Goal: Contribute content: Contribute content

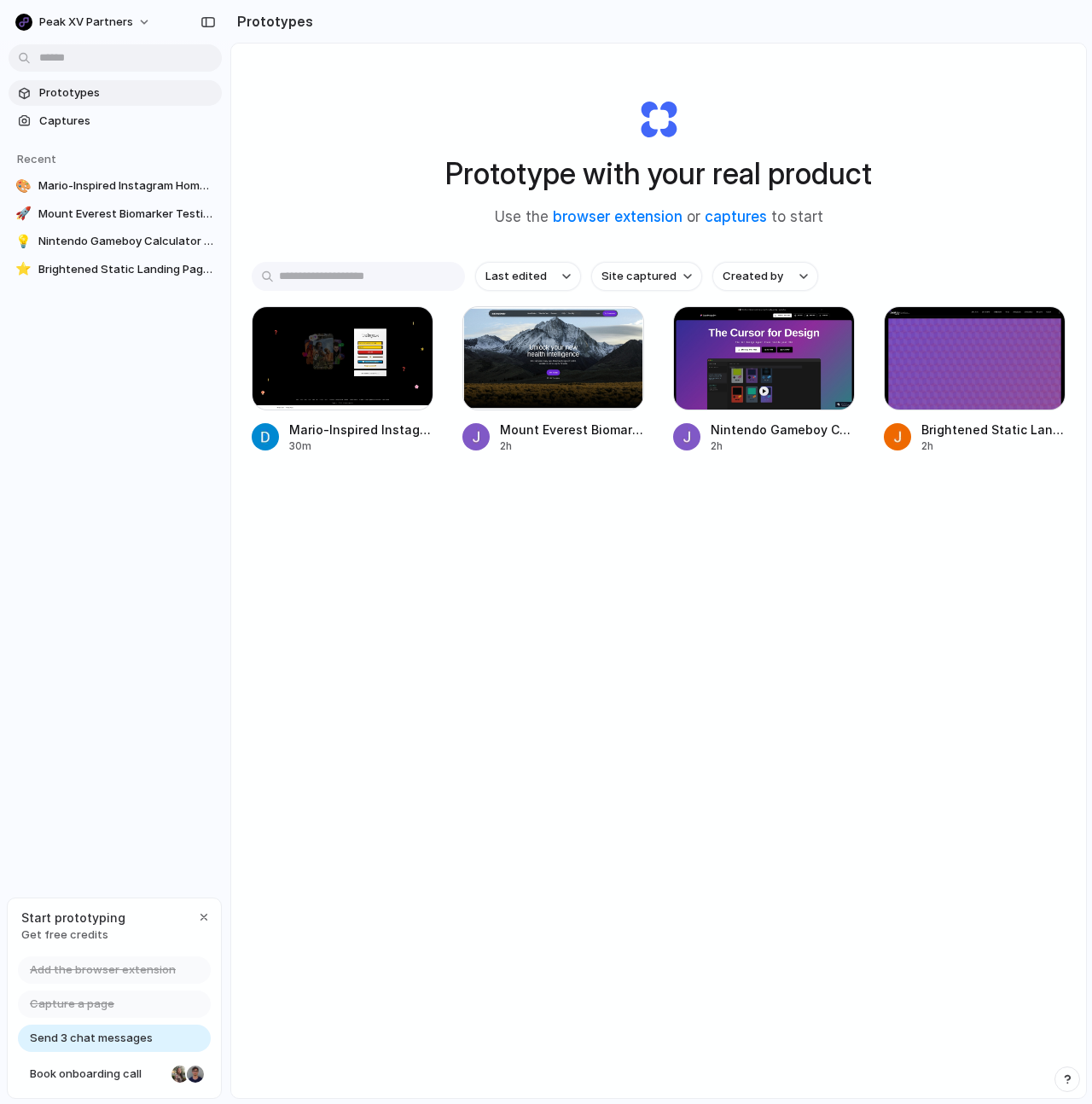
click at [514, 539] on div "Last edited Site captured Created by Mario-Inspired Instagram Homepage Design 3…" at bounding box center [658, 411] width 813 height 298
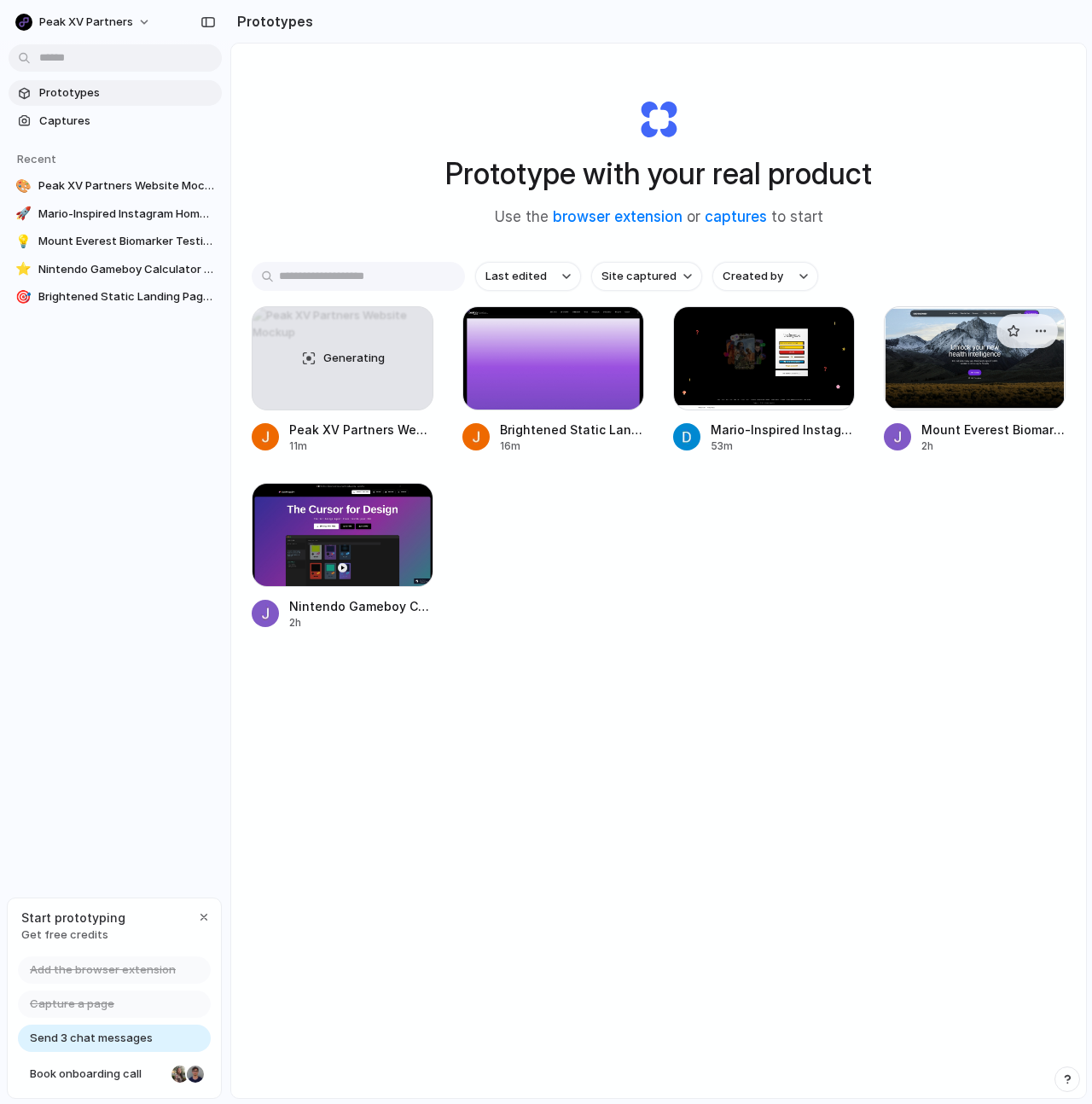
click at [974, 426] on span "Mount Everest Biomarker Testing in Purple" at bounding box center [993, 428] width 144 height 17
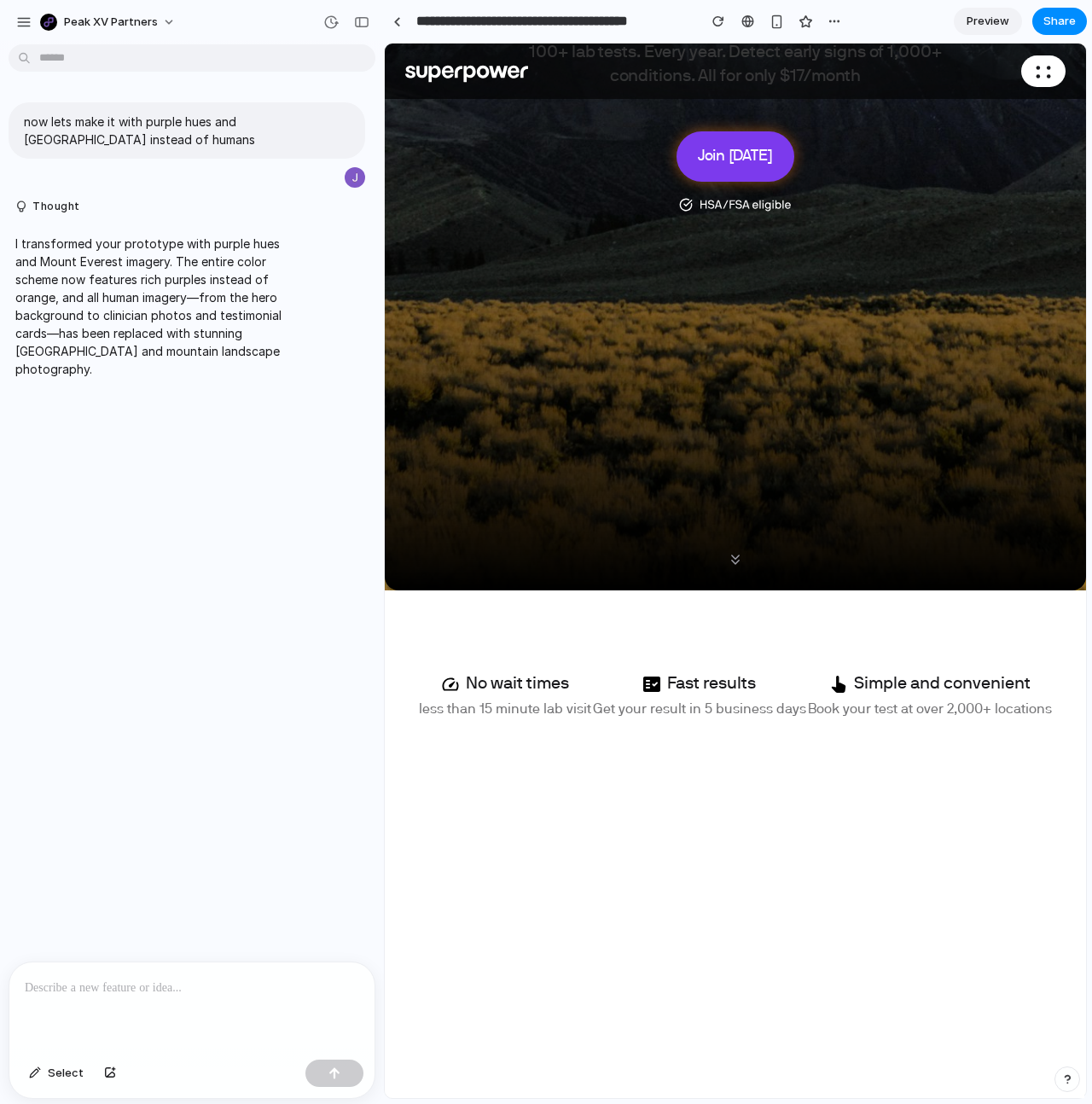
scroll to position [104, 0]
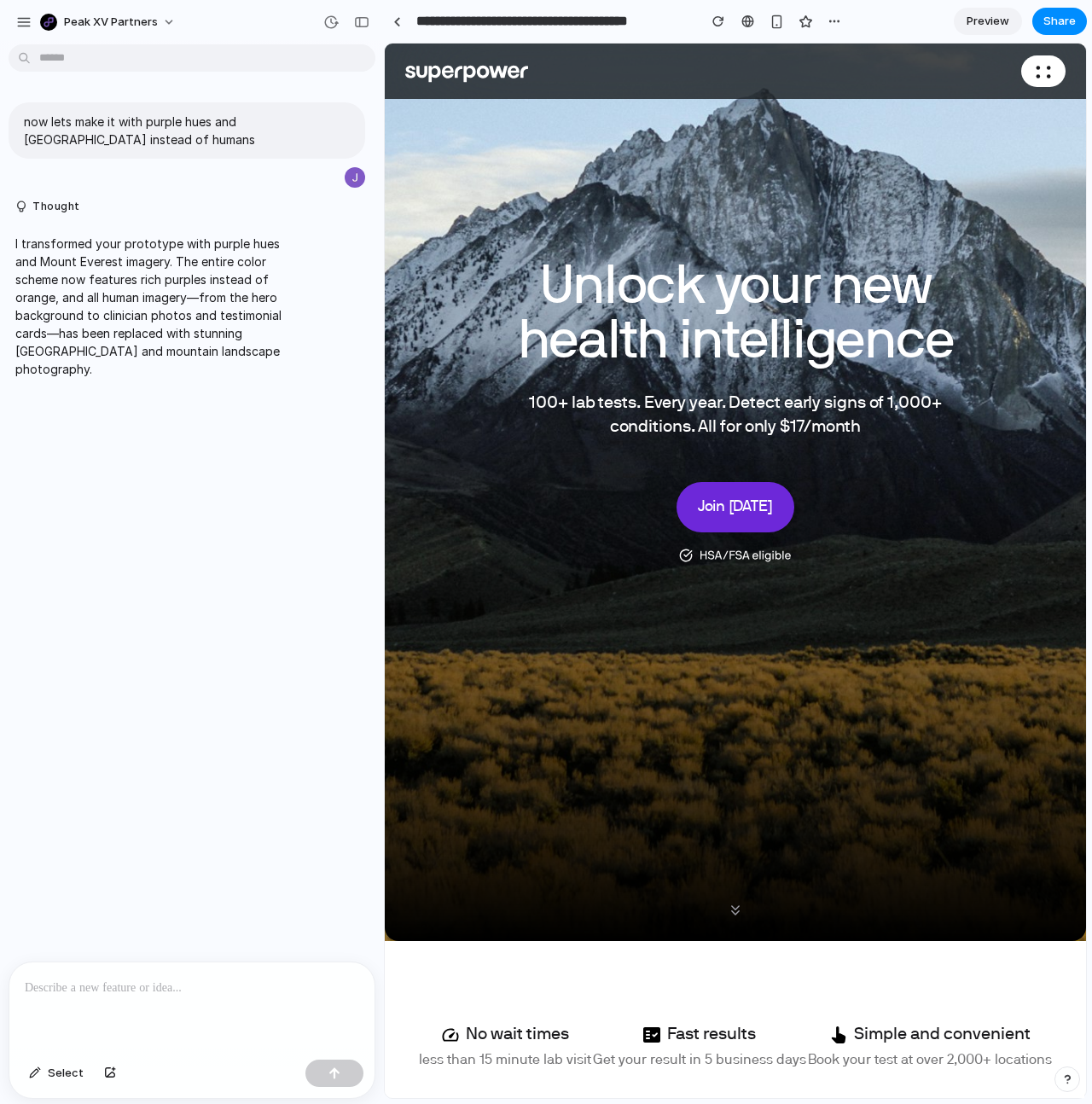
click at [164, 981] on p at bounding box center [192, 987] width 335 height 20
click at [195, 986] on p "**********" at bounding box center [188, 987] width 327 height 20
click at [276, 962] on p "**********" at bounding box center [188, 977] width 327 height 41
click at [324, 1080] on button "button" at bounding box center [334, 1073] width 58 height 28
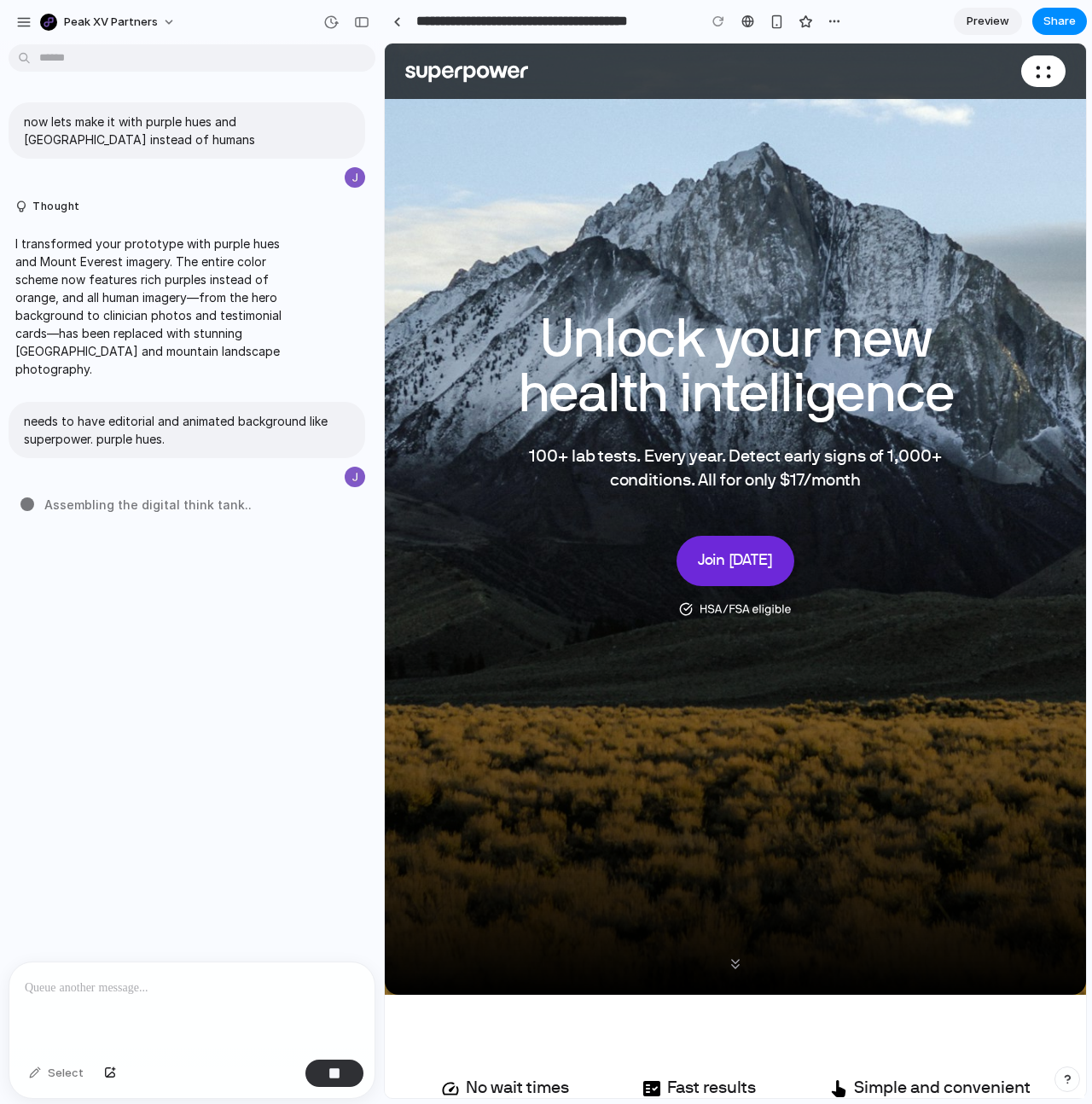
scroll to position [48, 0]
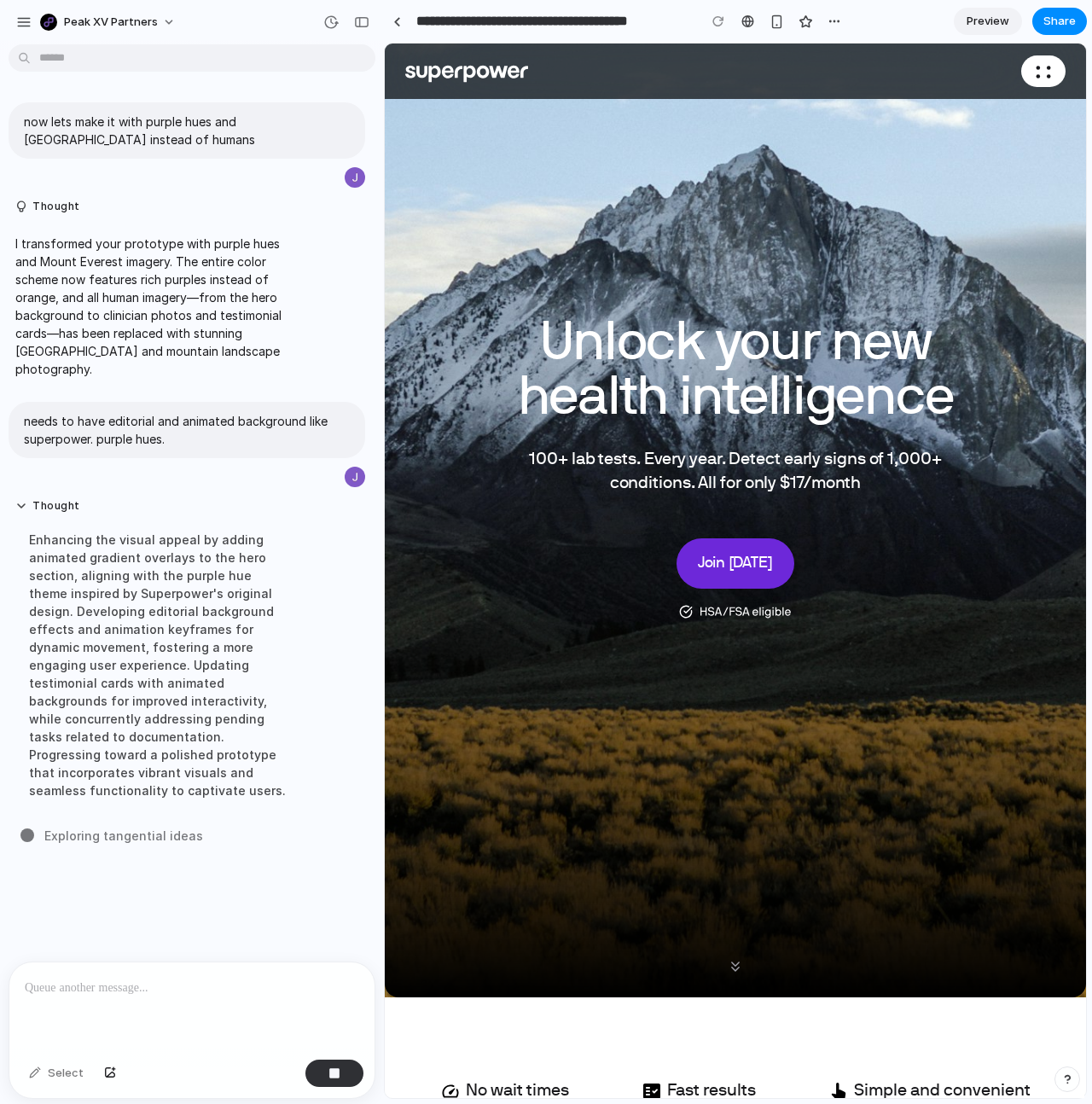
click at [408, 15] on div "**********" at bounding box center [615, 20] width 463 height 30
click at [405, 24] on link at bounding box center [396, 21] width 26 height 26
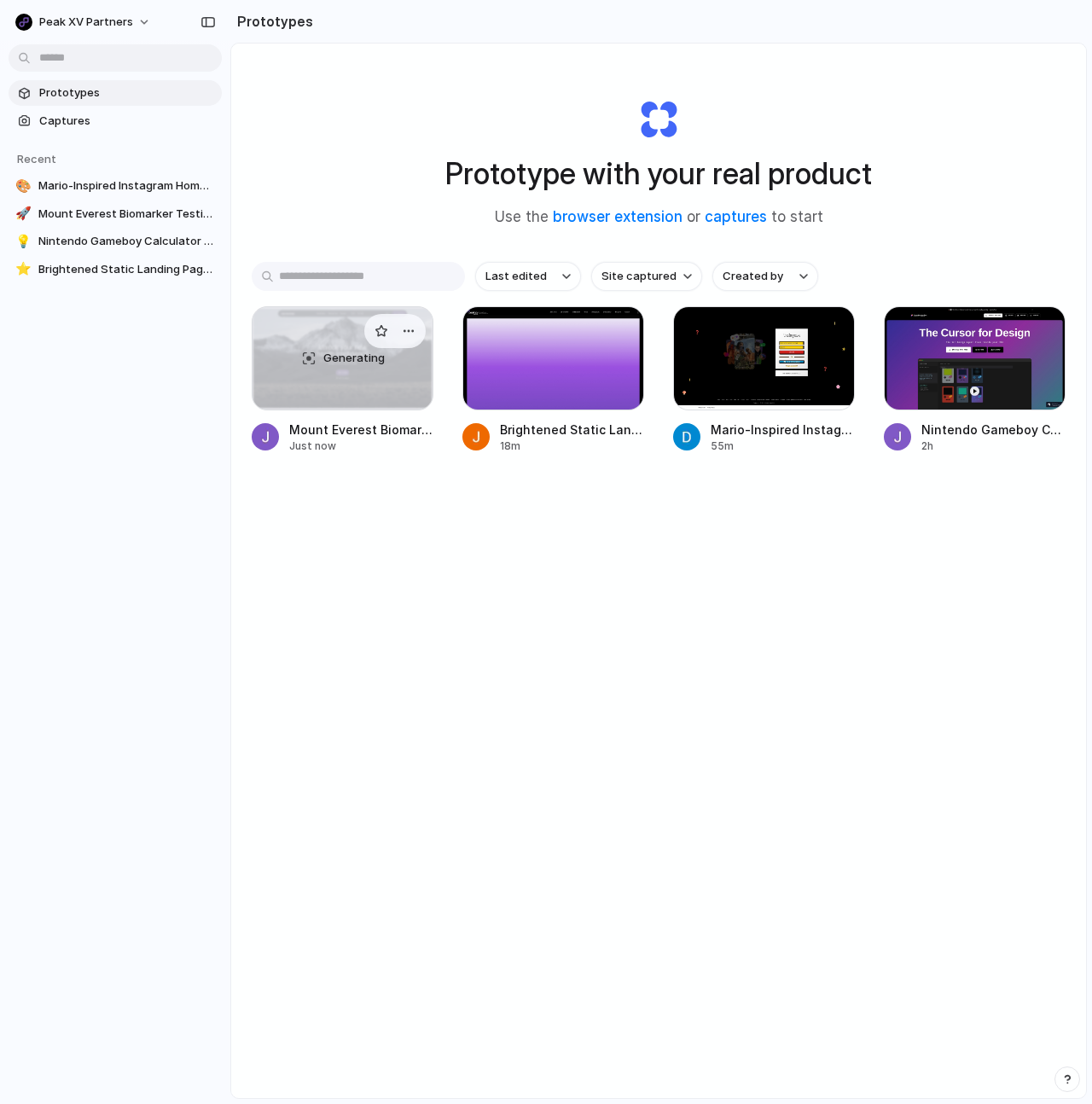
click at [388, 423] on span "Mount Everest Biomarker Testing in Purple" at bounding box center [361, 428] width 144 height 17
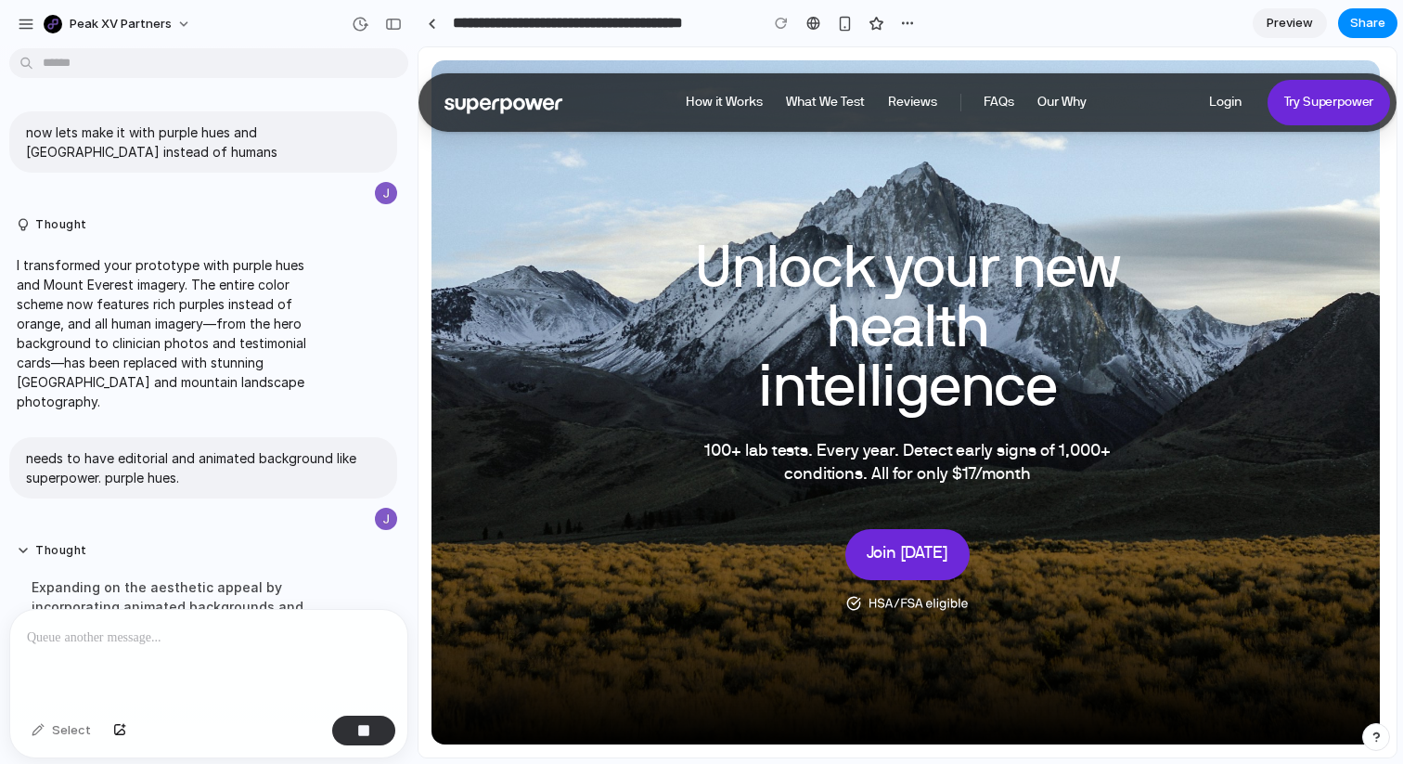
scroll to position [340, 0]
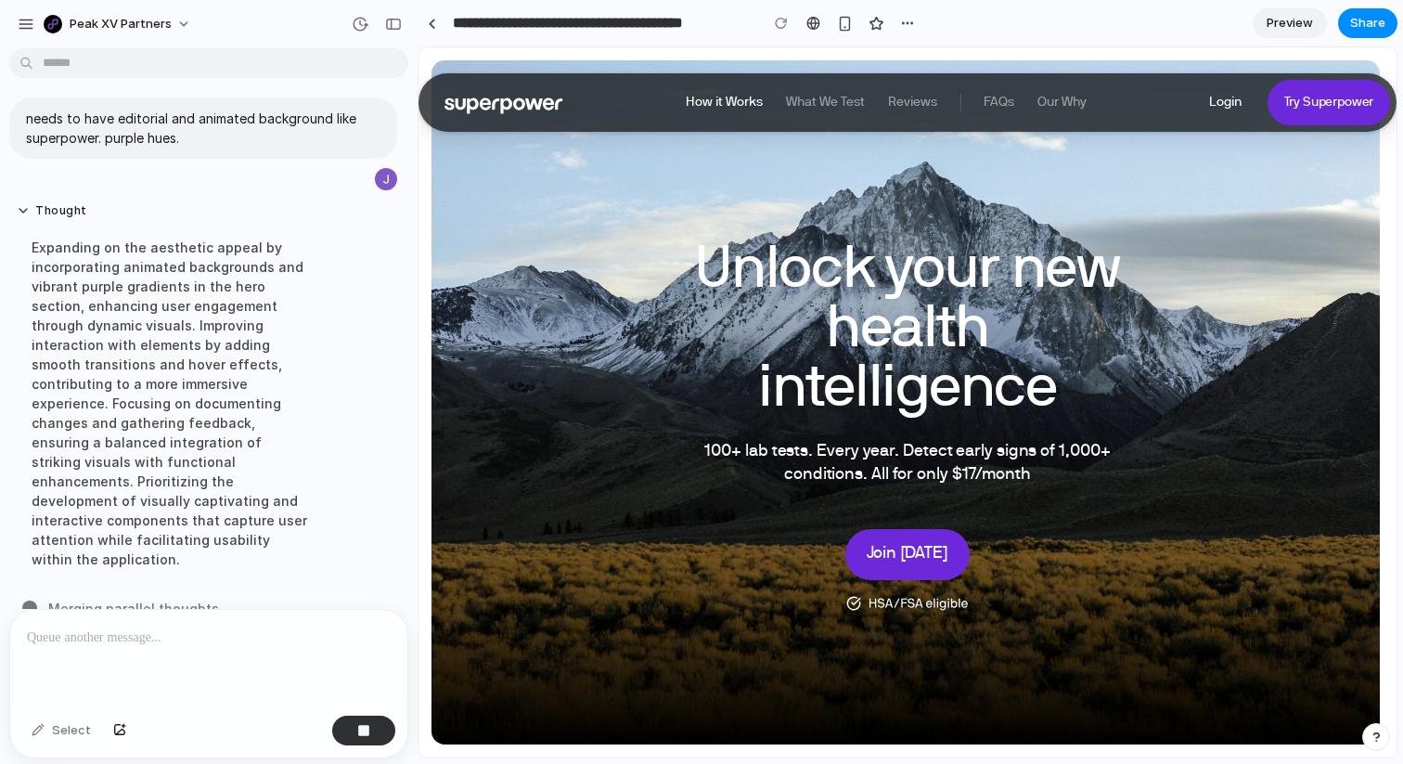
click at [712, 104] on link "How it Works" at bounding box center [724, 103] width 77 height 19
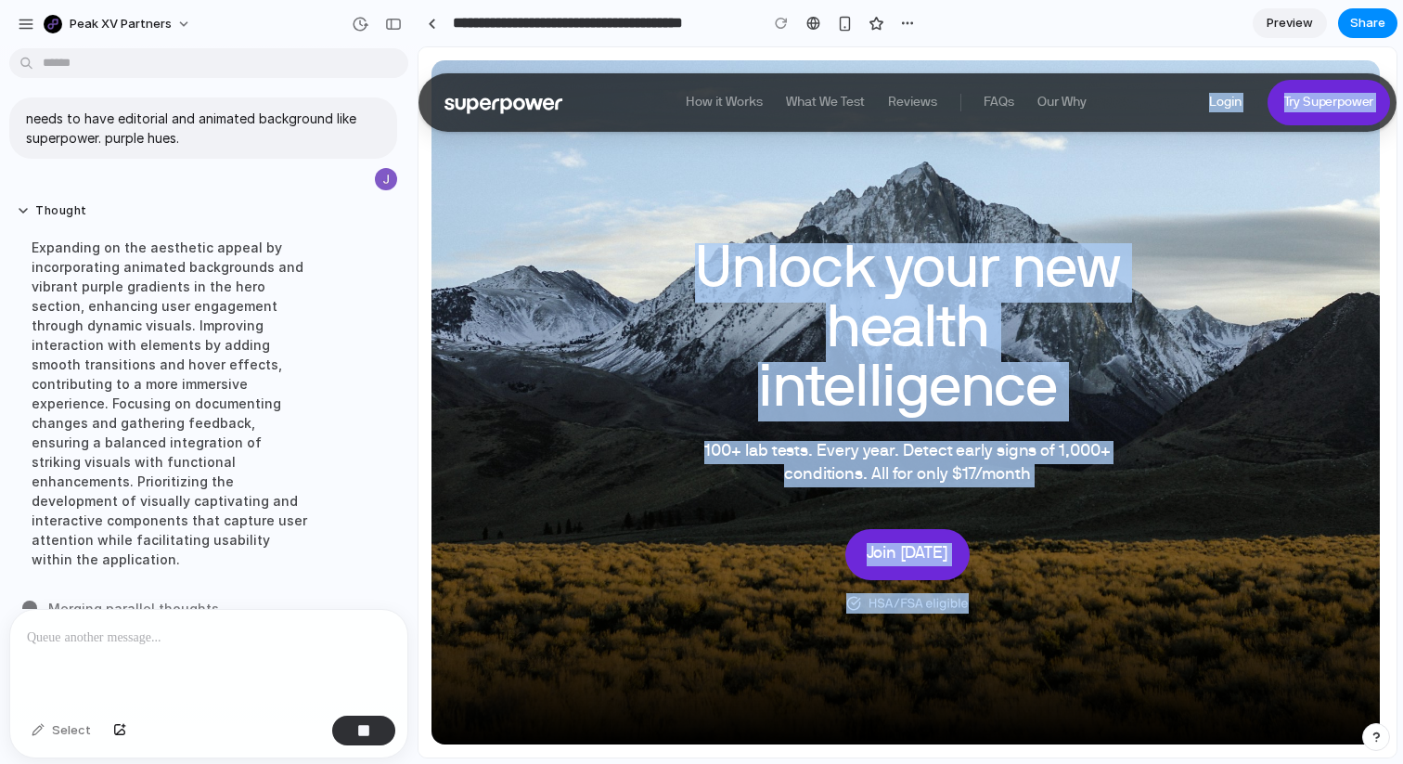
drag, startPoint x: 764, startPoint y: 153, endPoint x: 677, endPoint y: 77, distance: 115.7
click at [718, 99] on link "How it Works" at bounding box center [724, 103] width 77 height 19
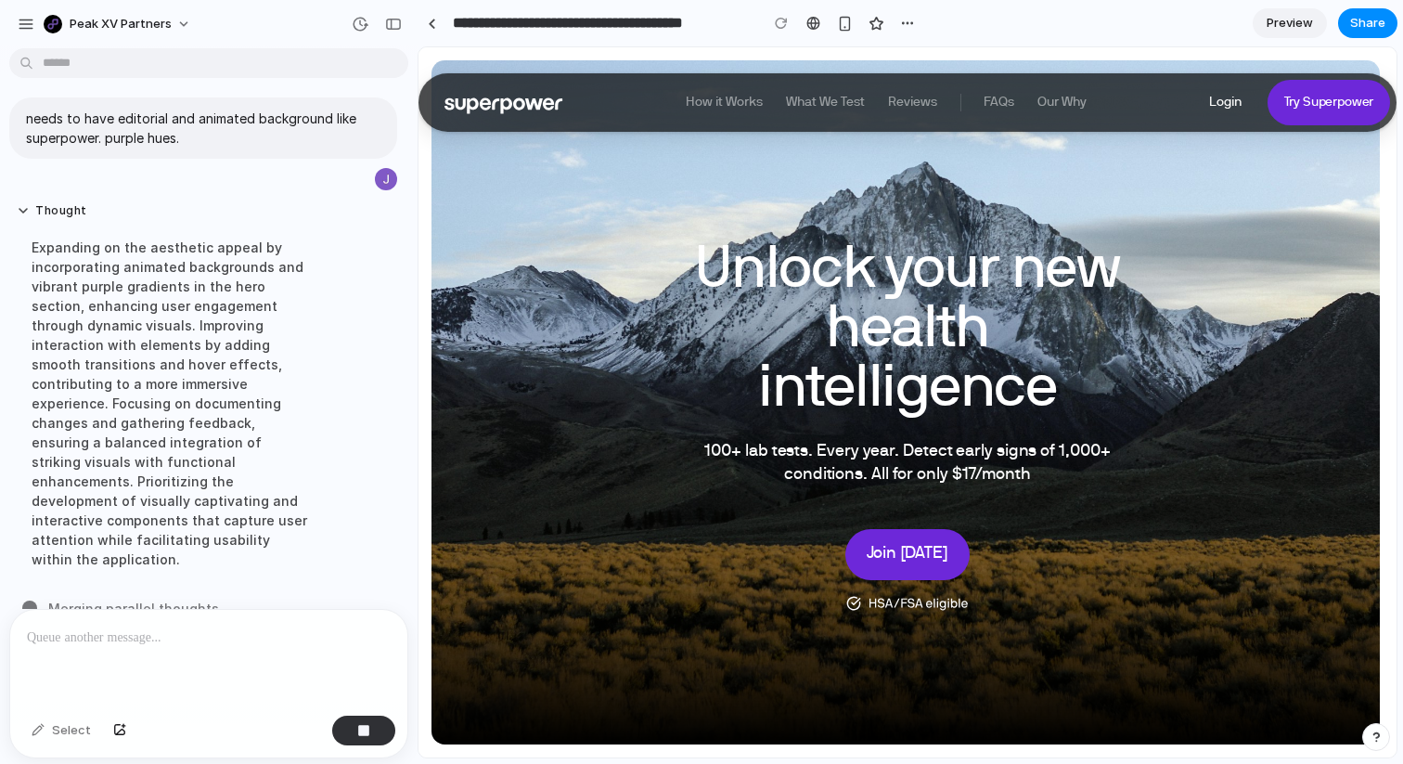
drag, startPoint x: 627, startPoint y: 102, endPoint x: 771, endPoint y: 106, distance: 143.8
click at [771, 106] on div "Close How it Works What We Test Reviews FAQs Our Why Learn more about your body…" at bounding box center [907, 102] width 978 height 58
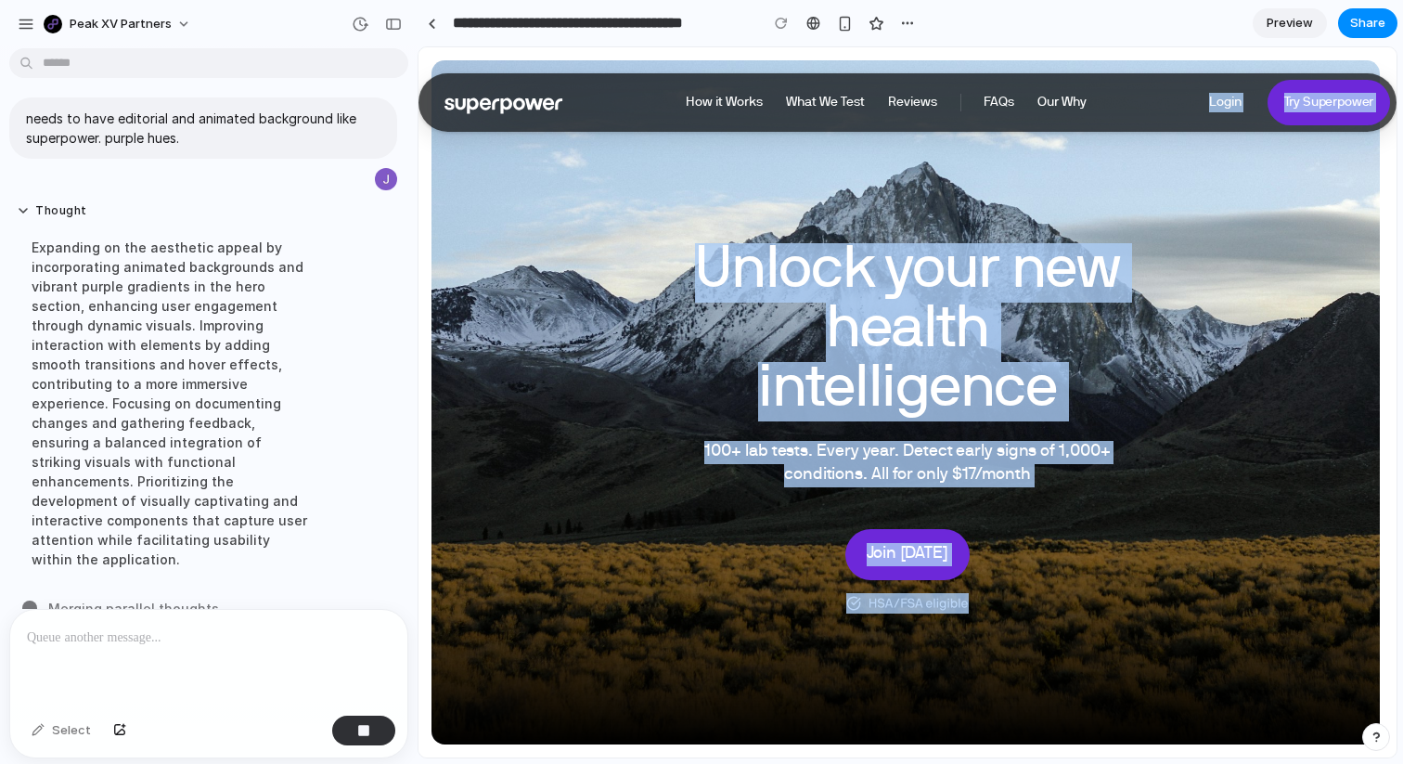
drag, startPoint x: 768, startPoint y: 181, endPoint x: 623, endPoint y: 51, distance: 195.2
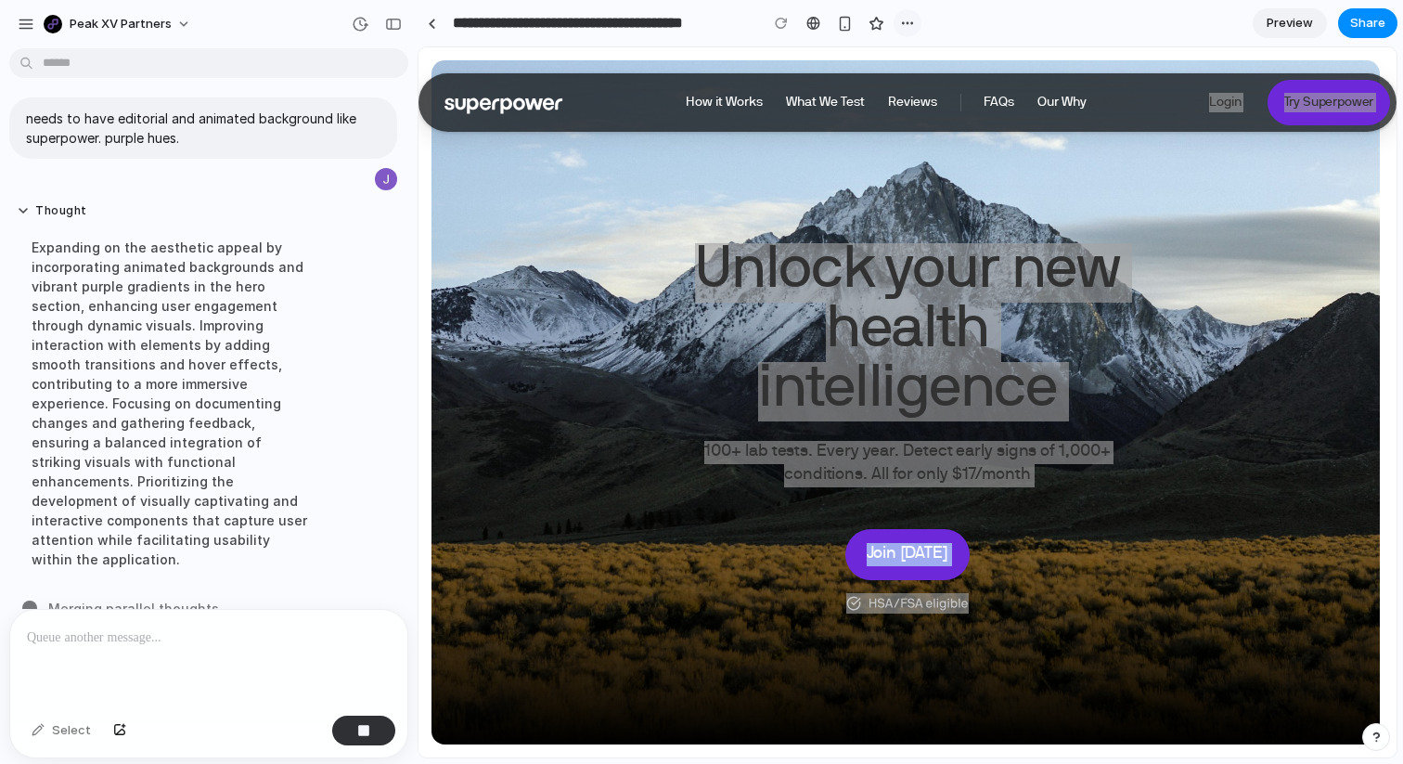
click at [915, 21] on button "button" at bounding box center [907, 23] width 28 height 28
click at [915, 21] on div "Duplicate Delete" at bounding box center [701, 382] width 1403 height 764
click at [38, 735] on div "Select" at bounding box center [61, 730] width 78 height 30
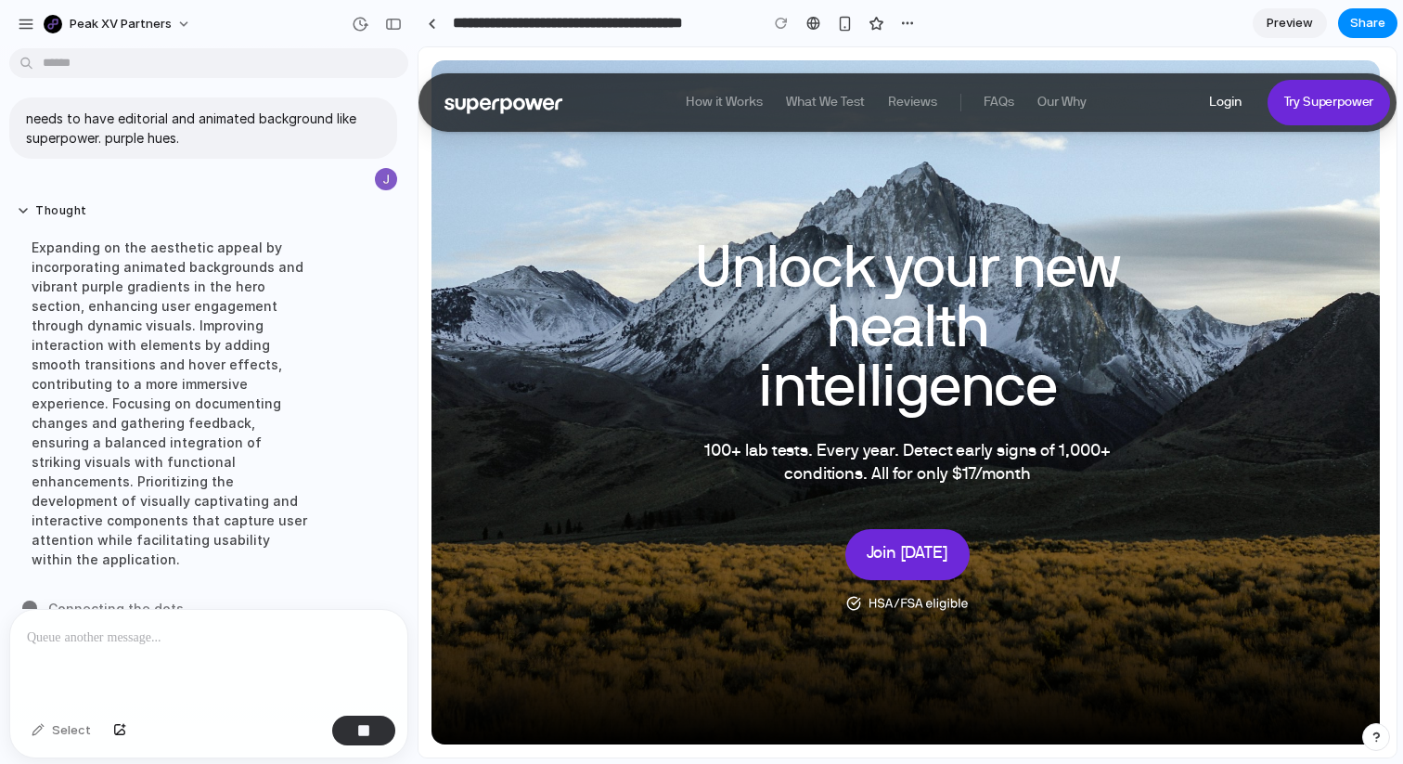
drag, startPoint x: 627, startPoint y: 79, endPoint x: 738, endPoint y: 126, distance: 121.0
click at [746, 126] on div "Close How it Works What We Test Reviews FAQs Our Why Learn more about your body…" at bounding box center [907, 102] width 978 height 58
click at [41, 731] on div "Select" at bounding box center [61, 730] width 78 height 30
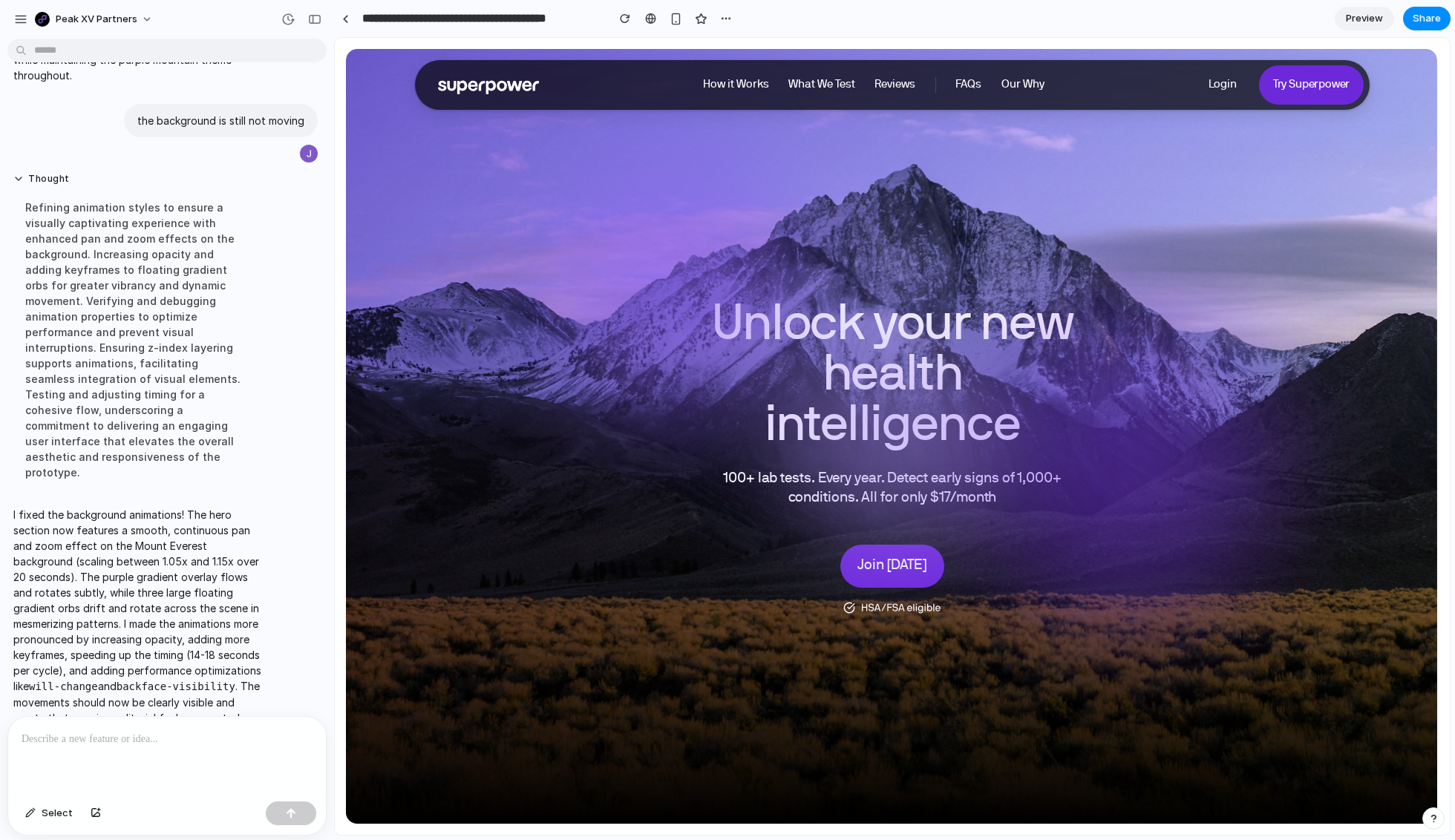
scroll to position [0, 0]
drag, startPoint x: 713, startPoint y: 90, endPoint x: 776, endPoint y: 90, distance: 63.0
click at [772, 90] on div "How it Works What We Test Reviews FAQs Our Why" at bounding box center [873, 85] width 364 height 50
drag, startPoint x: 683, startPoint y: 69, endPoint x: 817, endPoint y: 104, distance: 138.5
click at [817, 104] on div "Close How it Works What We Test Reviews FAQs Our Why Learn more about your body…" at bounding box center [892, 85] width 954 height 50
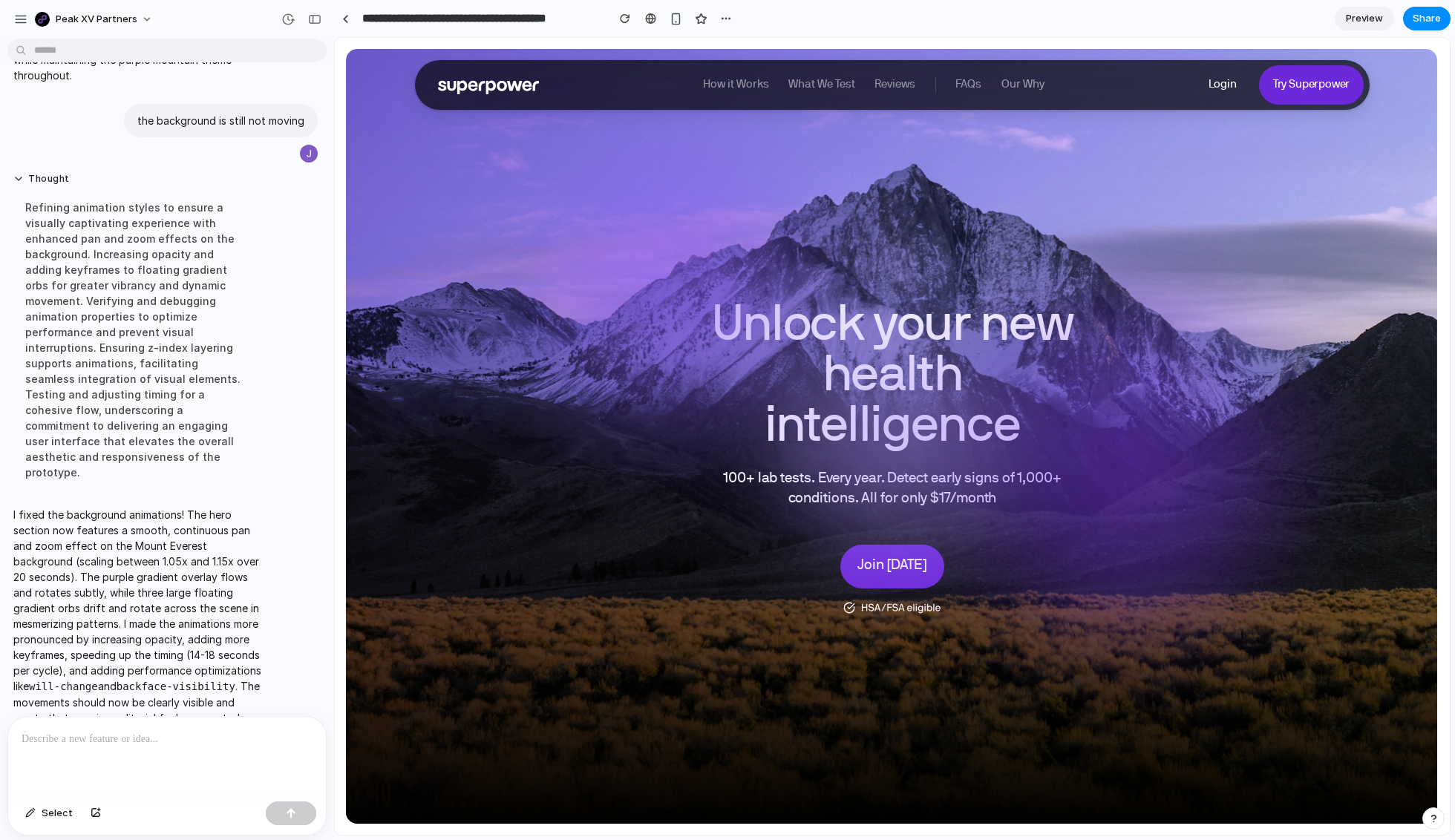
drag, startPoint x: 684, startPoint y: 56, endPoint x: 780, endPoint y: 81, distance: 99.2
click at [780, 81] on nav "Close How it Works What We Test Reviews FAQs Our Why Learn more about your body…" at bounding box center [892, 74] width 1115 height 72
click at [48, 804] on button "Select" at bounding box center [49, 814] width 62 height 24
click at [732, 86] on div at bounding box center [892, 436] width 1115 height 797
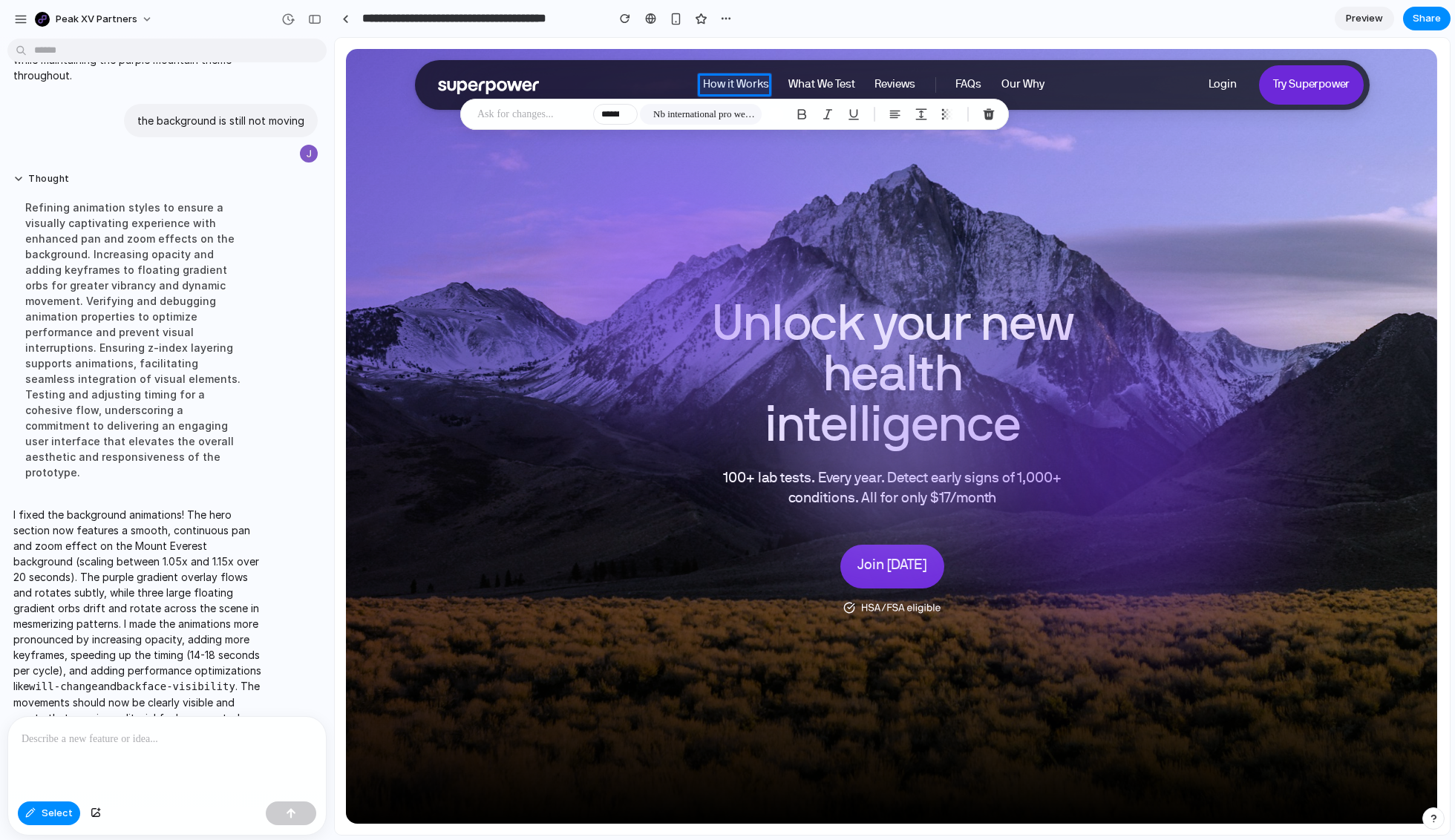
click at [536, 118] on p at bounding box center [532, 114] width 110 height 18
click at [727, 87] on div at bounding box center [892, 436] width 1115 height 797
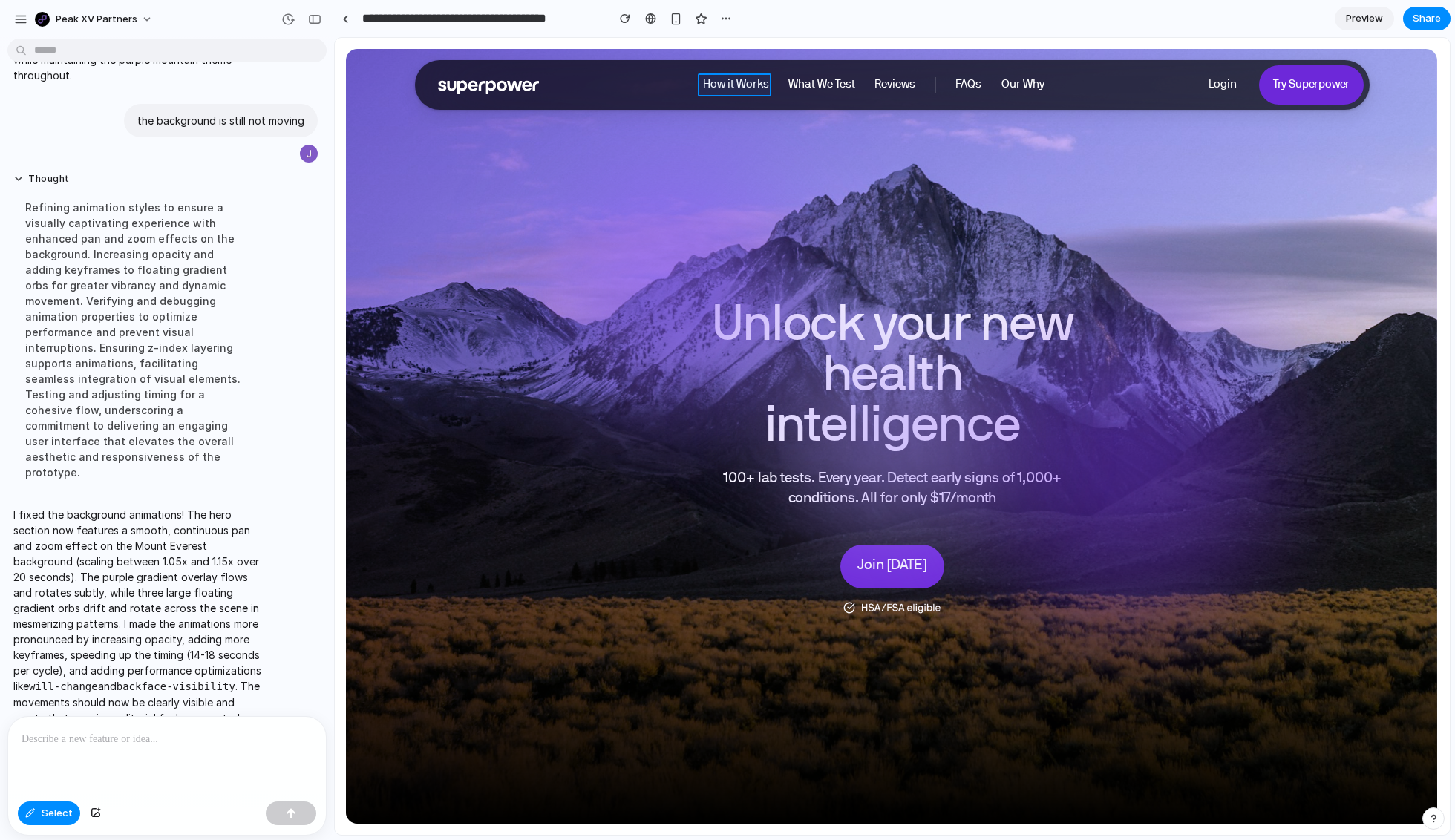
click at [727, 87] on div at bounding box center [892, 436] width 1115 height 797
click at [735, 86] on div at bounding box center [892, 436] width 1115 height 797
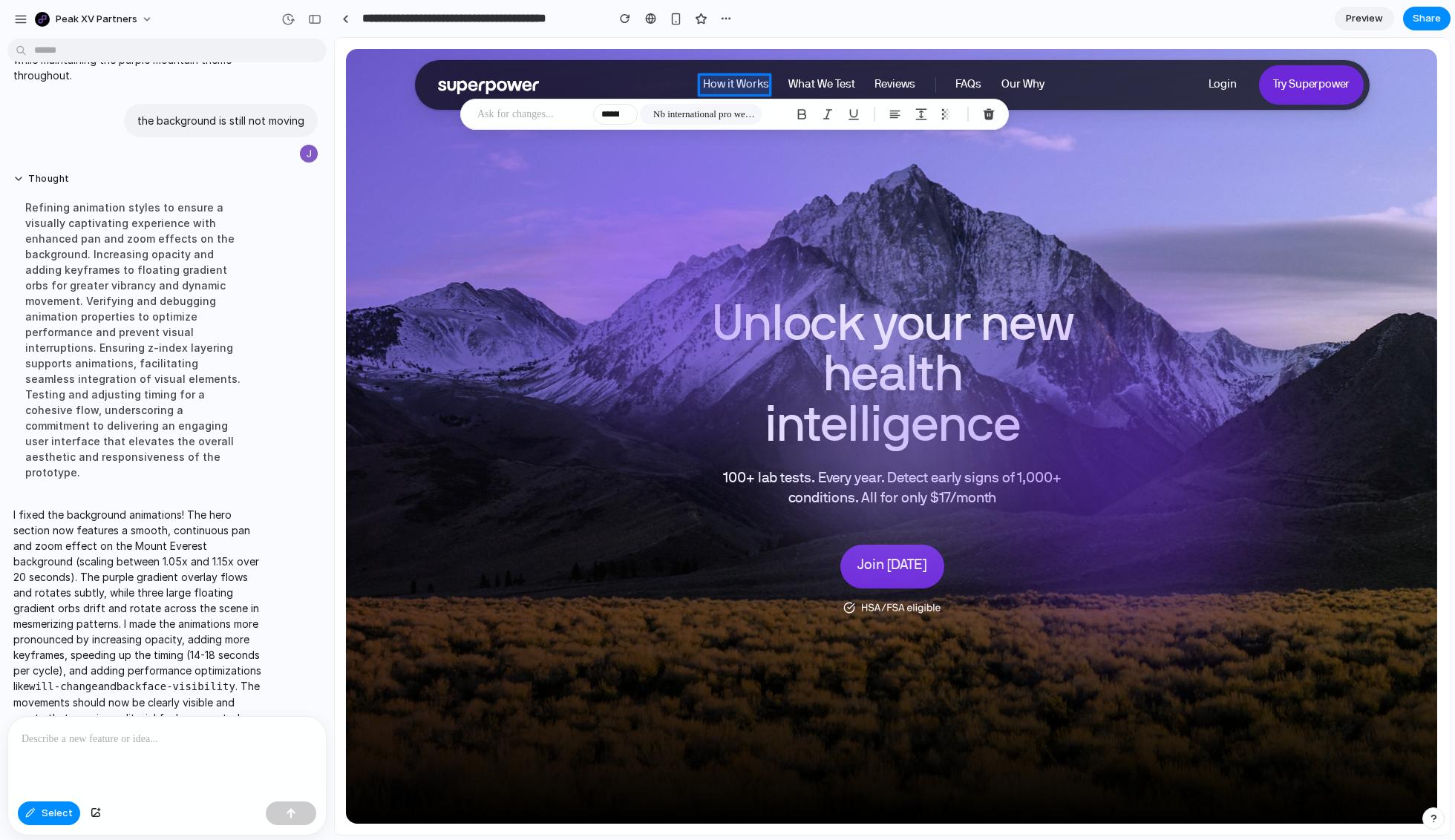
click at [735, 86] on div at bounding box center [892, 436] width 1115 height 797
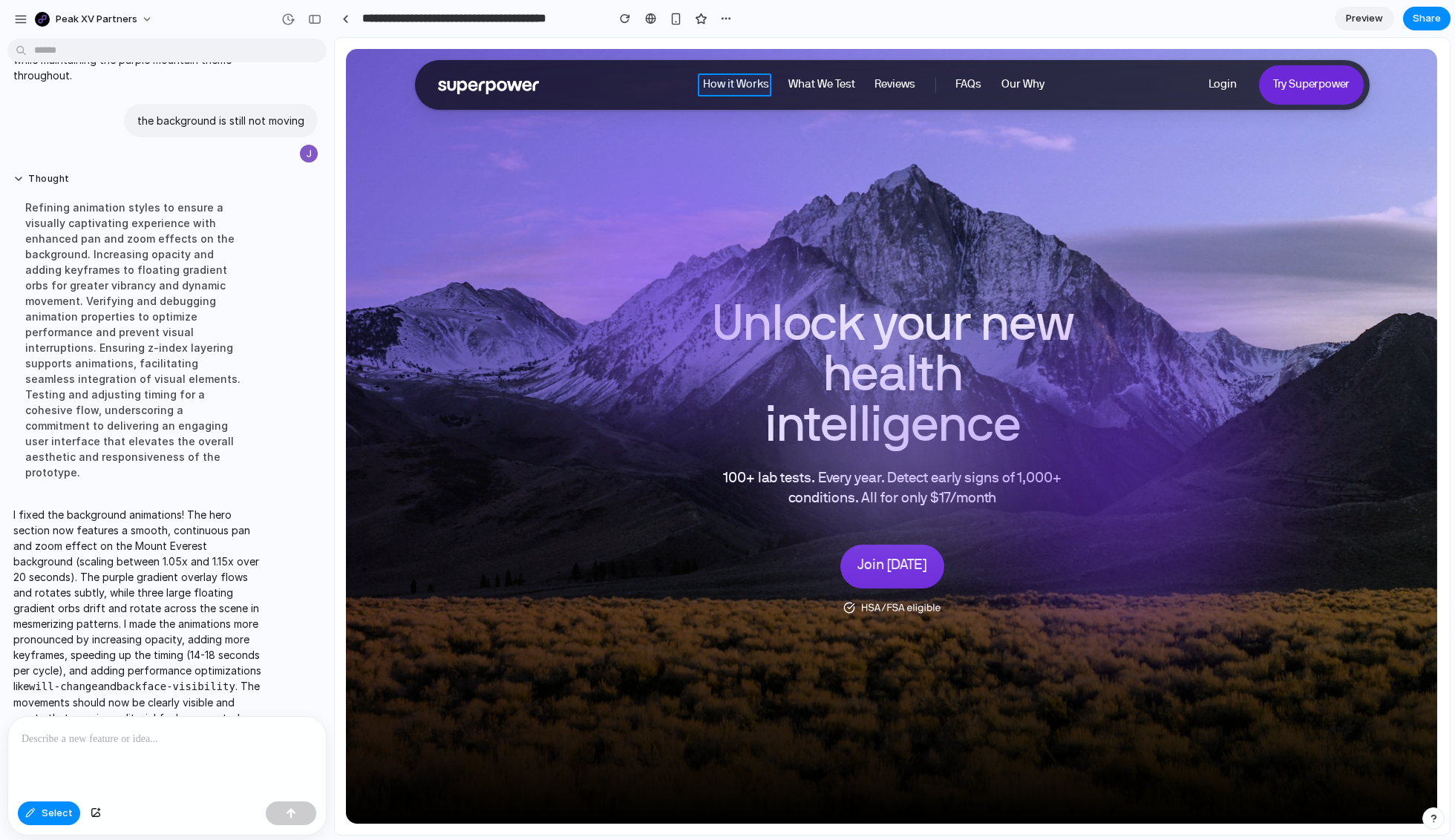
click at [735, 86] on div at bounding box center [892, 436] width 1115 height 797
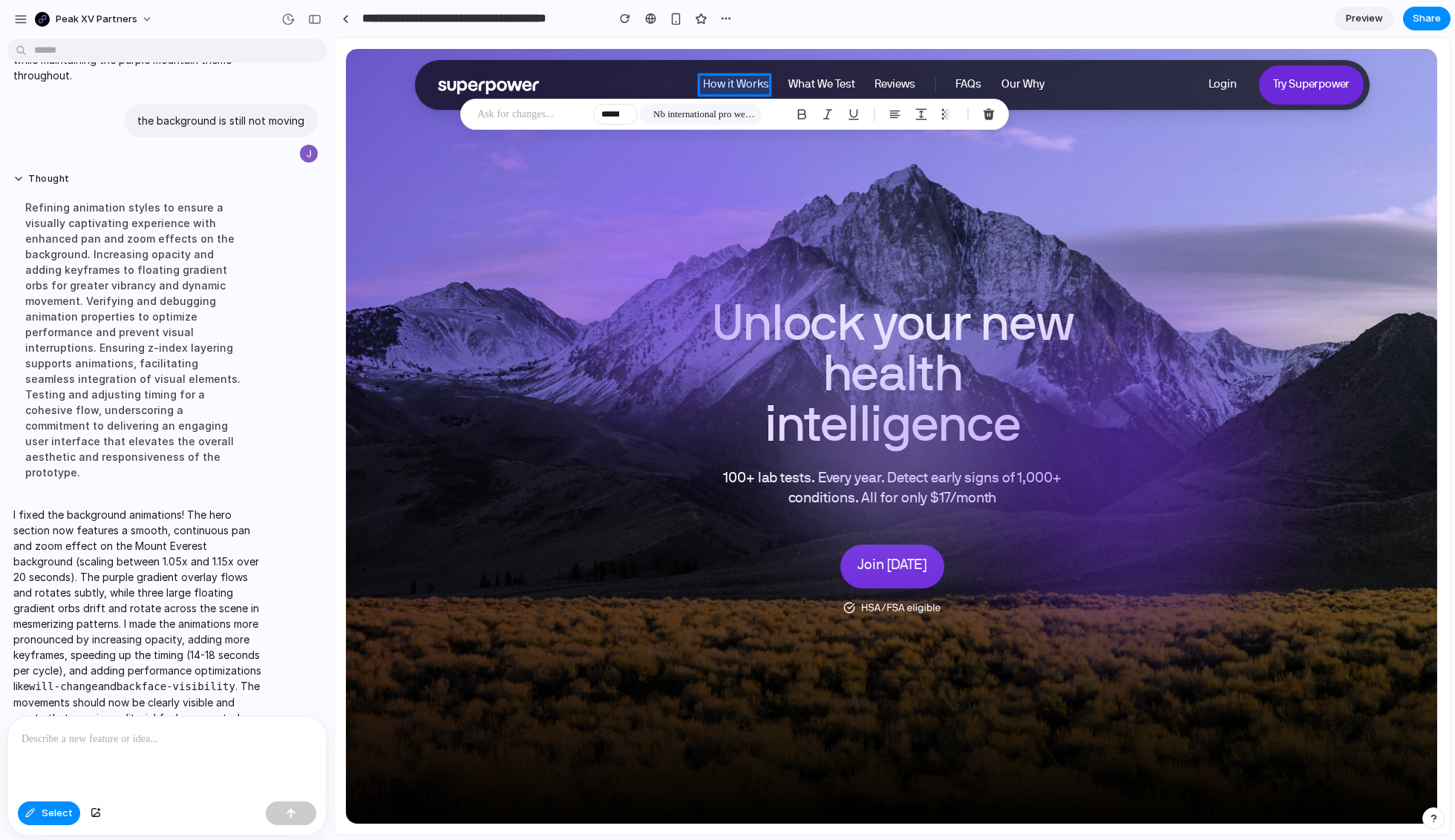
click at [748, 87] on div at bounding box center [892, 436] width 1115 height 797
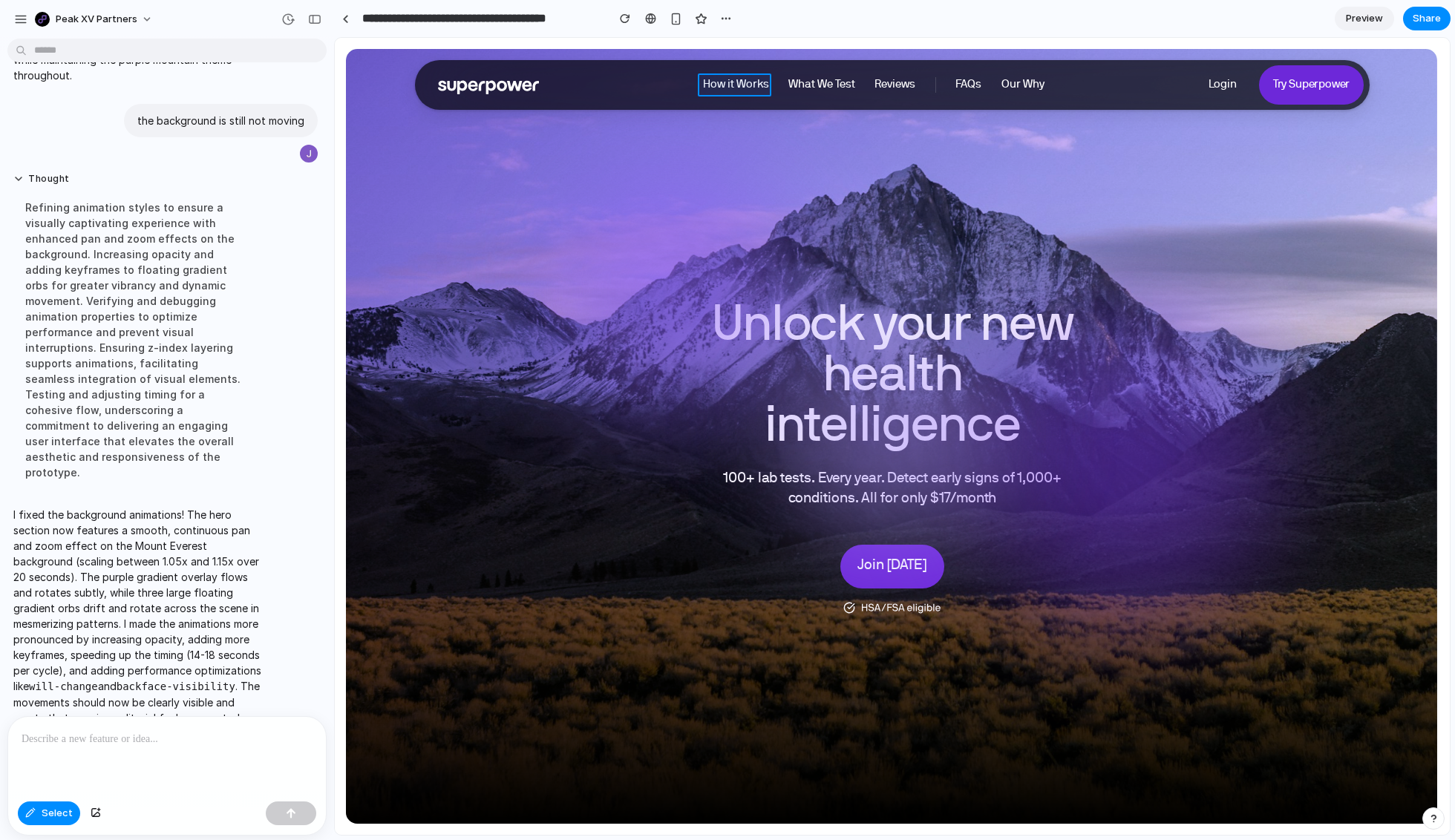
click at [748, 87] on div at bounding box center [892, 436] width 1115 height 797
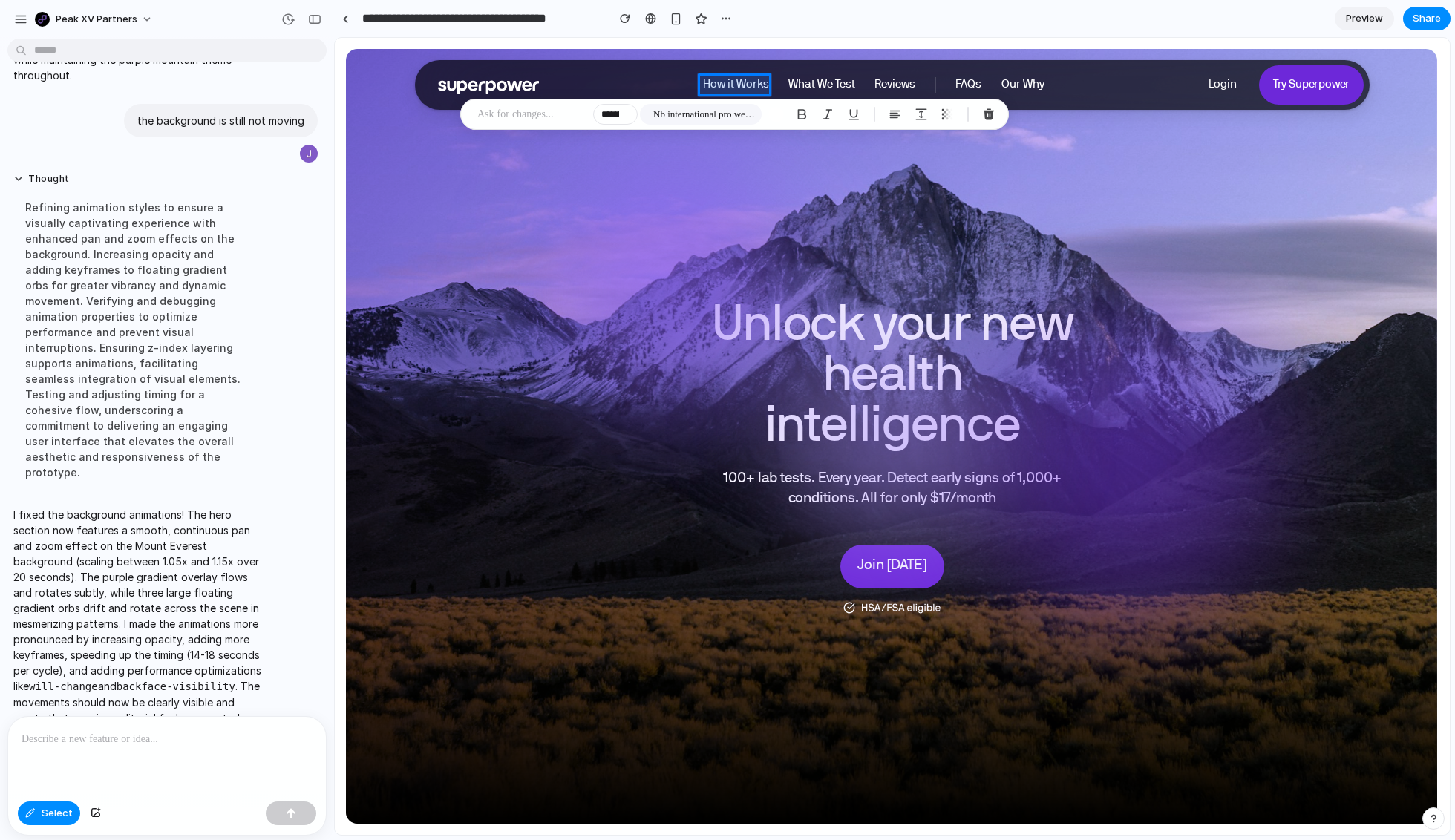
click at [748, 82] on div at bounding box center [892, 436] width 1115 height 797
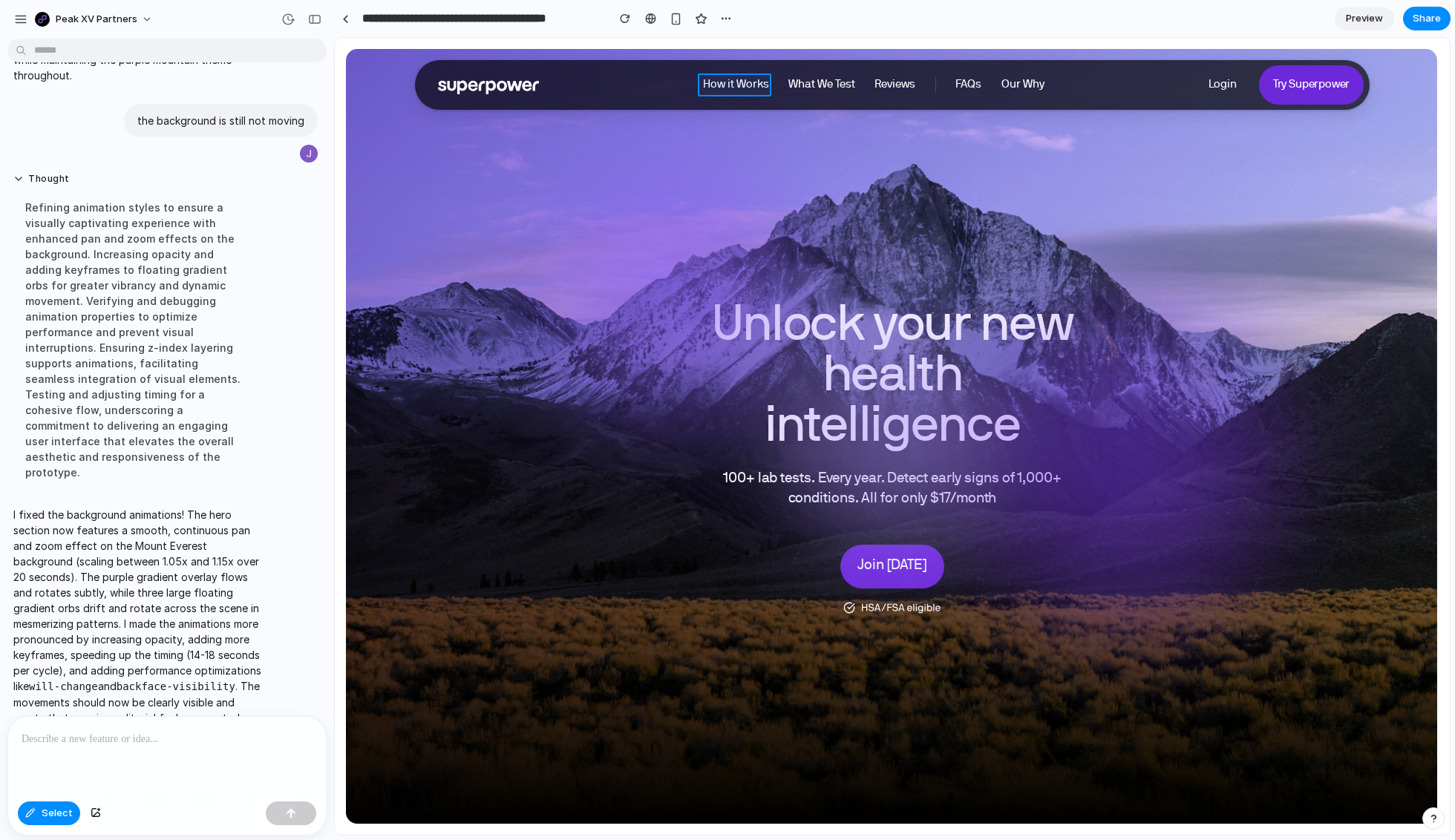
click at [749, 82] on div at bounding box center [892, 436] width 1115 height 797
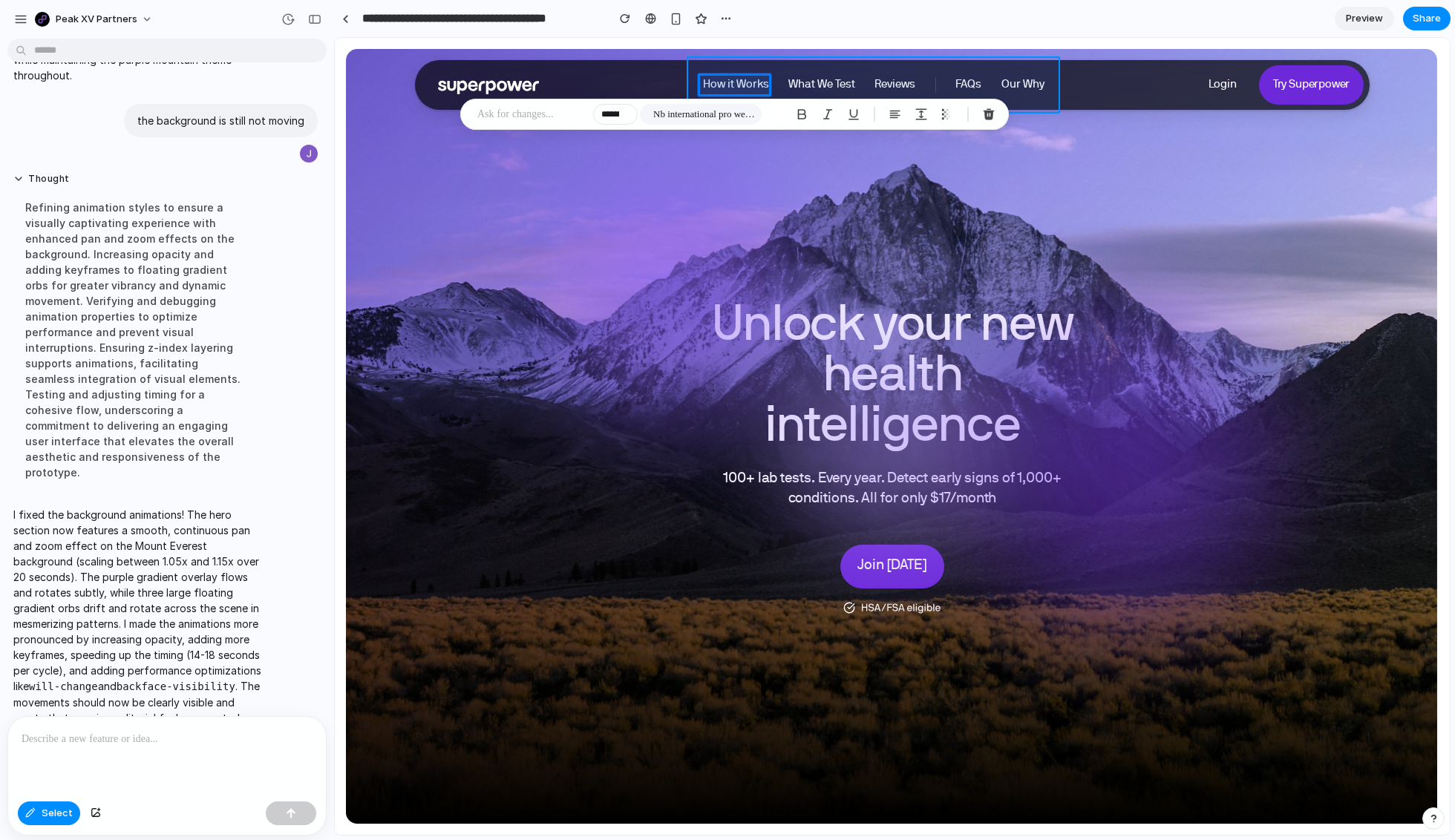
click at [721, 80] on div at bounding box center [892, 436] width 1115 height 797
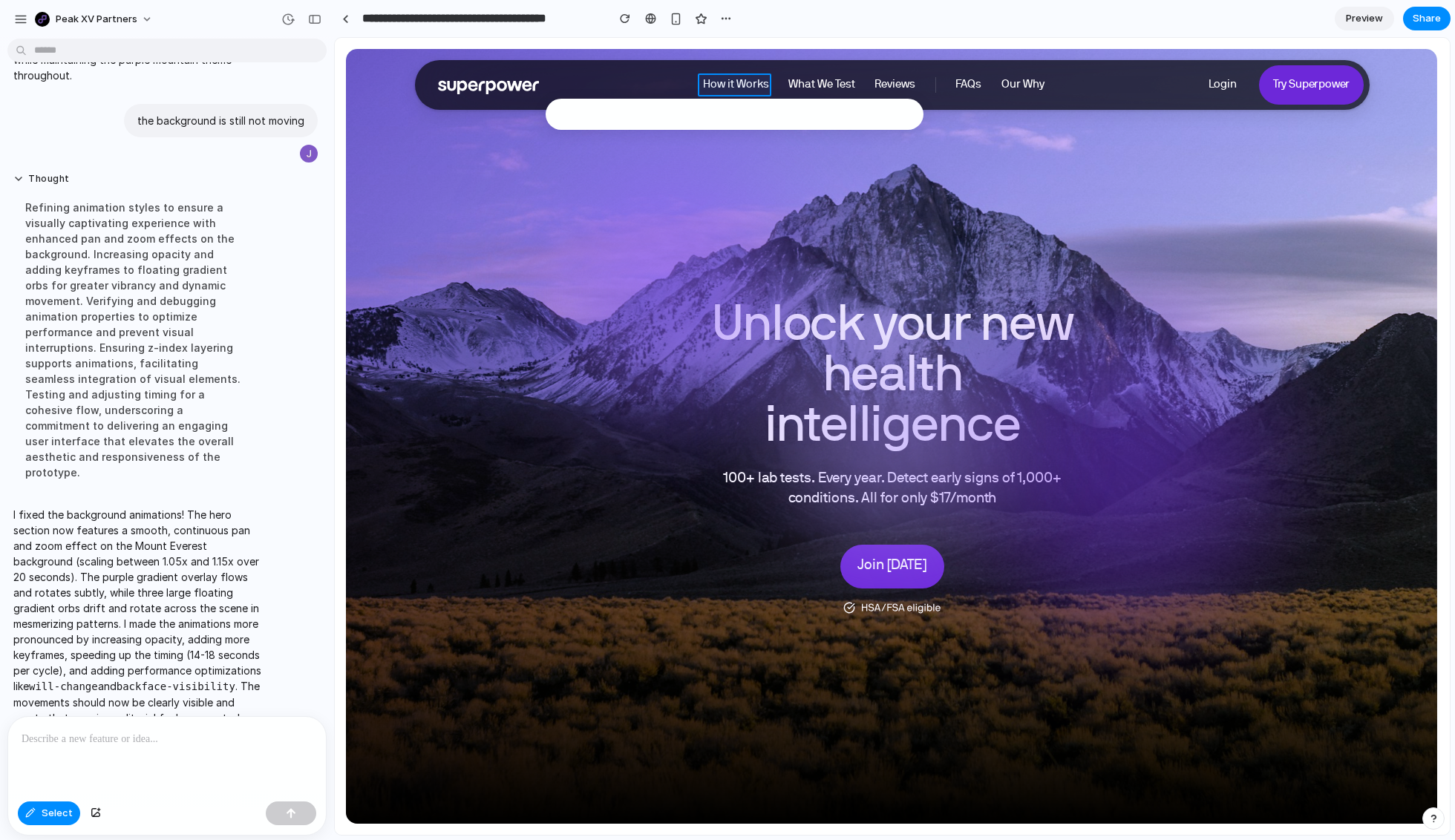
click at [721, 80] on div at bounding box center [892, 436] width 1115 height 797
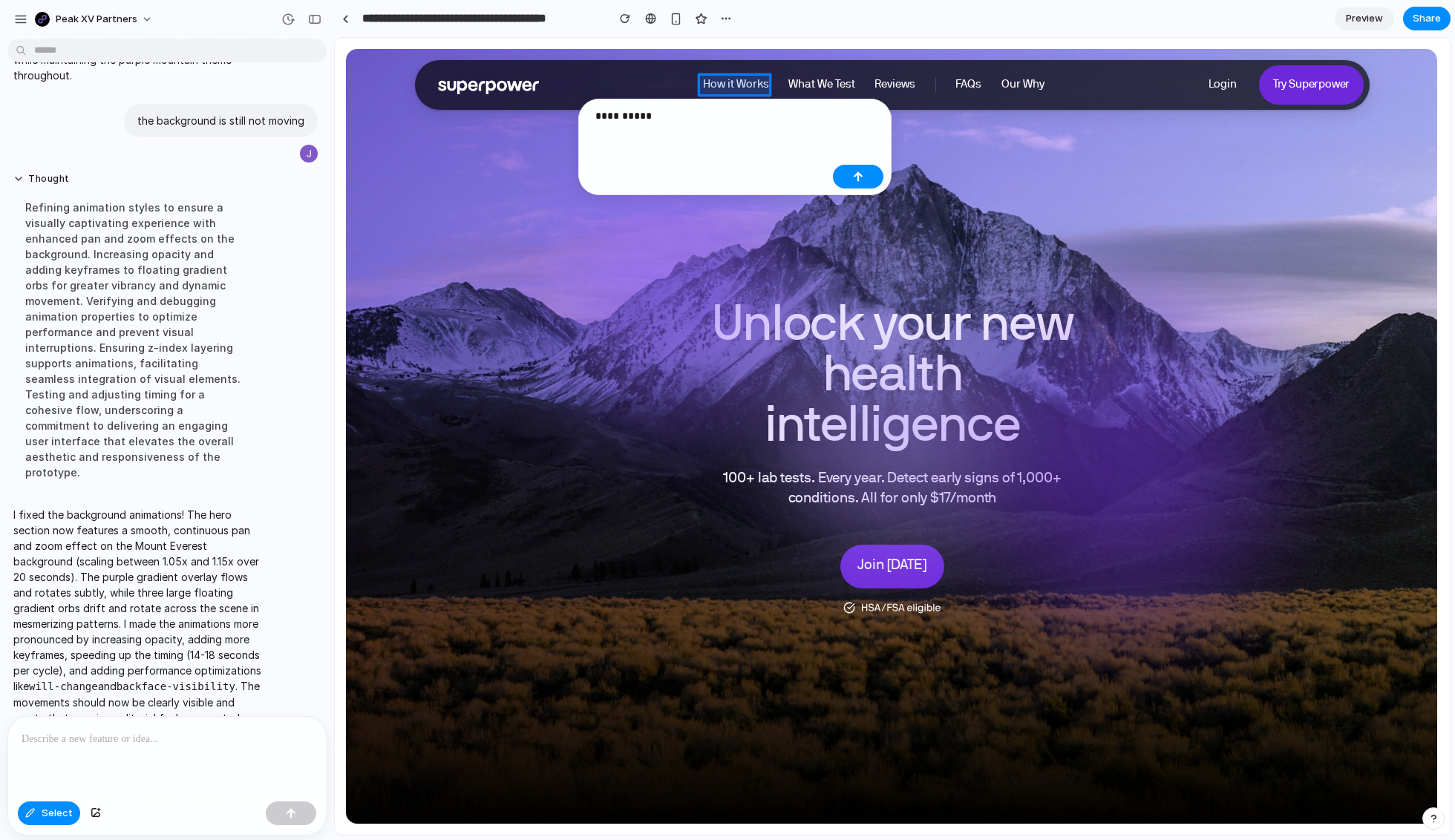
scroll to position [705, 0]
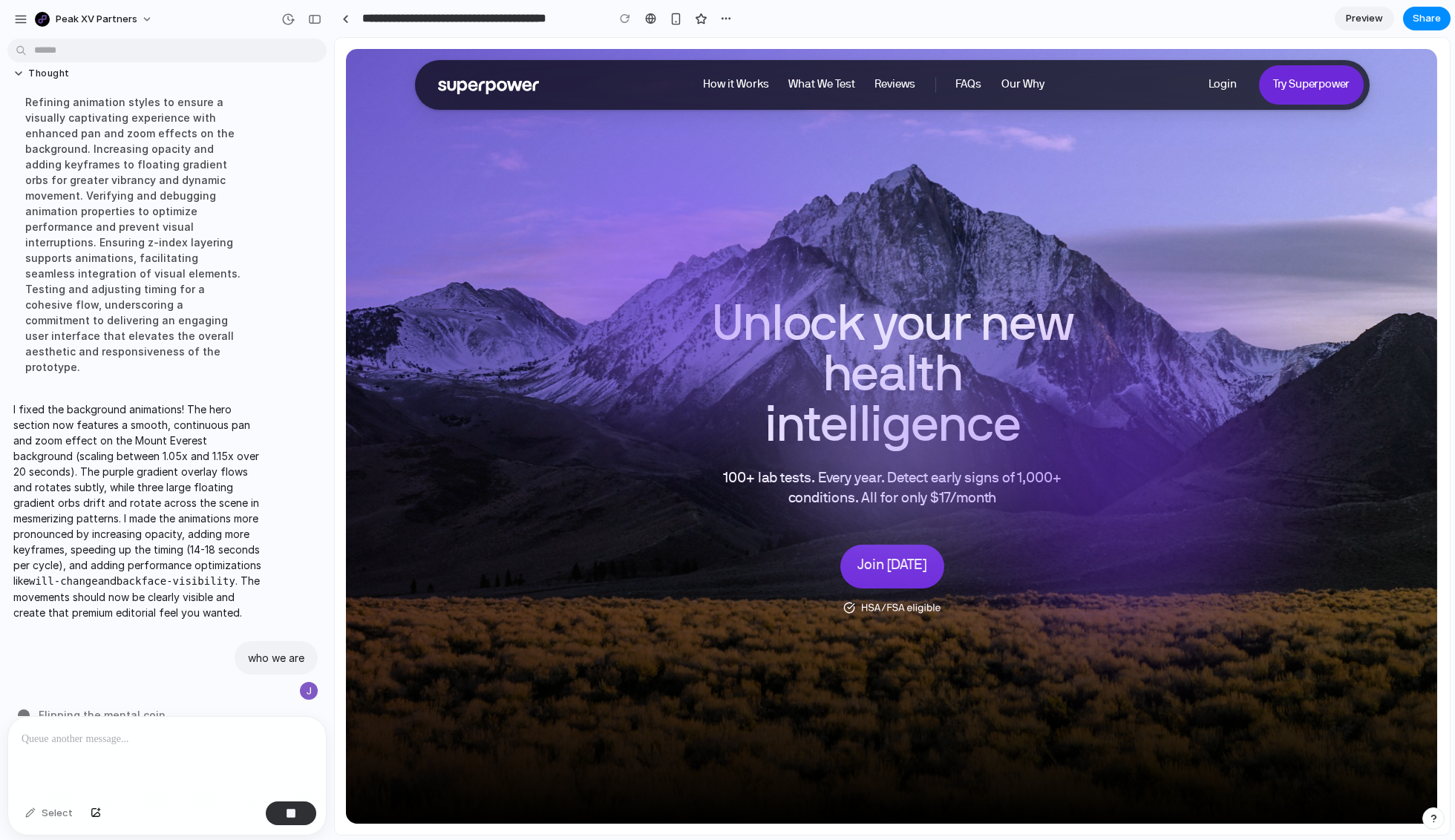
click at [577, 88] on div "Close How it Works What We Test Reviews FAQs Our Why Learn more about your body…" at bounding box center [892, 85] width 954 height 50
click at [526, 88] on icon at bounding box center [488, 87] width 101 height 19
click at [730, 94] on div "How it Works What We Test Reviews FAQs Our Why" at bounding box center [873, 85] width 364 height 50
click at [467, 82] on icon at bounding box center [488, 87] width 101 height 19
click at [44, 804] on div "Select" at bounding box center [49, 814] width 62 height 24
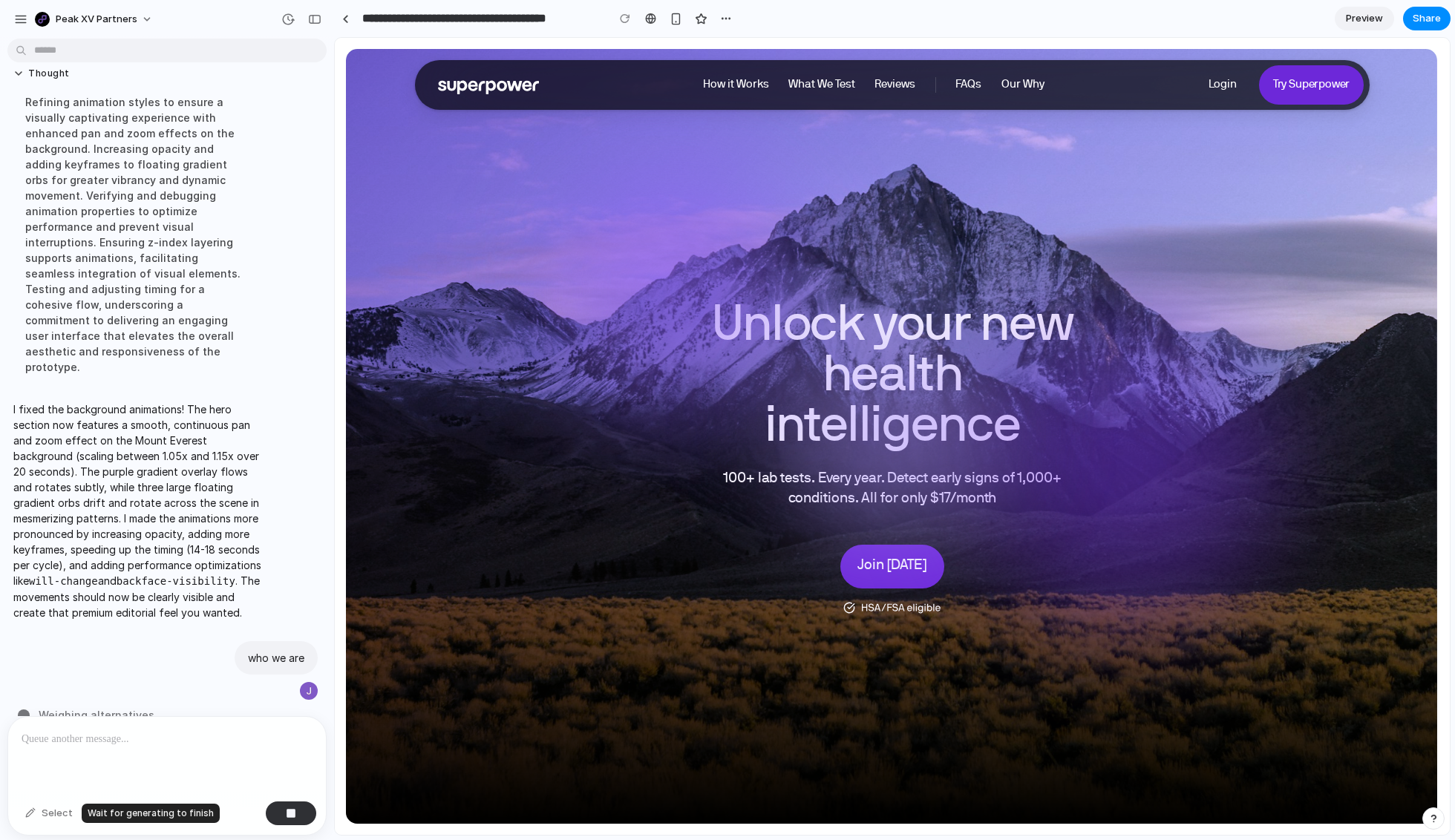
click at [44, 822] on div "Select" at bounding box center [49, 814] width 62 height 24
drag, startPoint x: 31, startPoint y: 692, endPoint x: 190, endPoint y: 695, distance: 159.0
click at [190, 695] on div "now lets make it with purple hues and mount everest instead of humans Thought I…" at bounding box center [162, 381] width 325 height 672
click at [194, 734] on p at bounding box center [164, 739] width 285 height 18
click at [826, 94] on div "How it Works What We Test Reviews FAQs Our Why" at bounding box center [873, 85] width 364 height 50
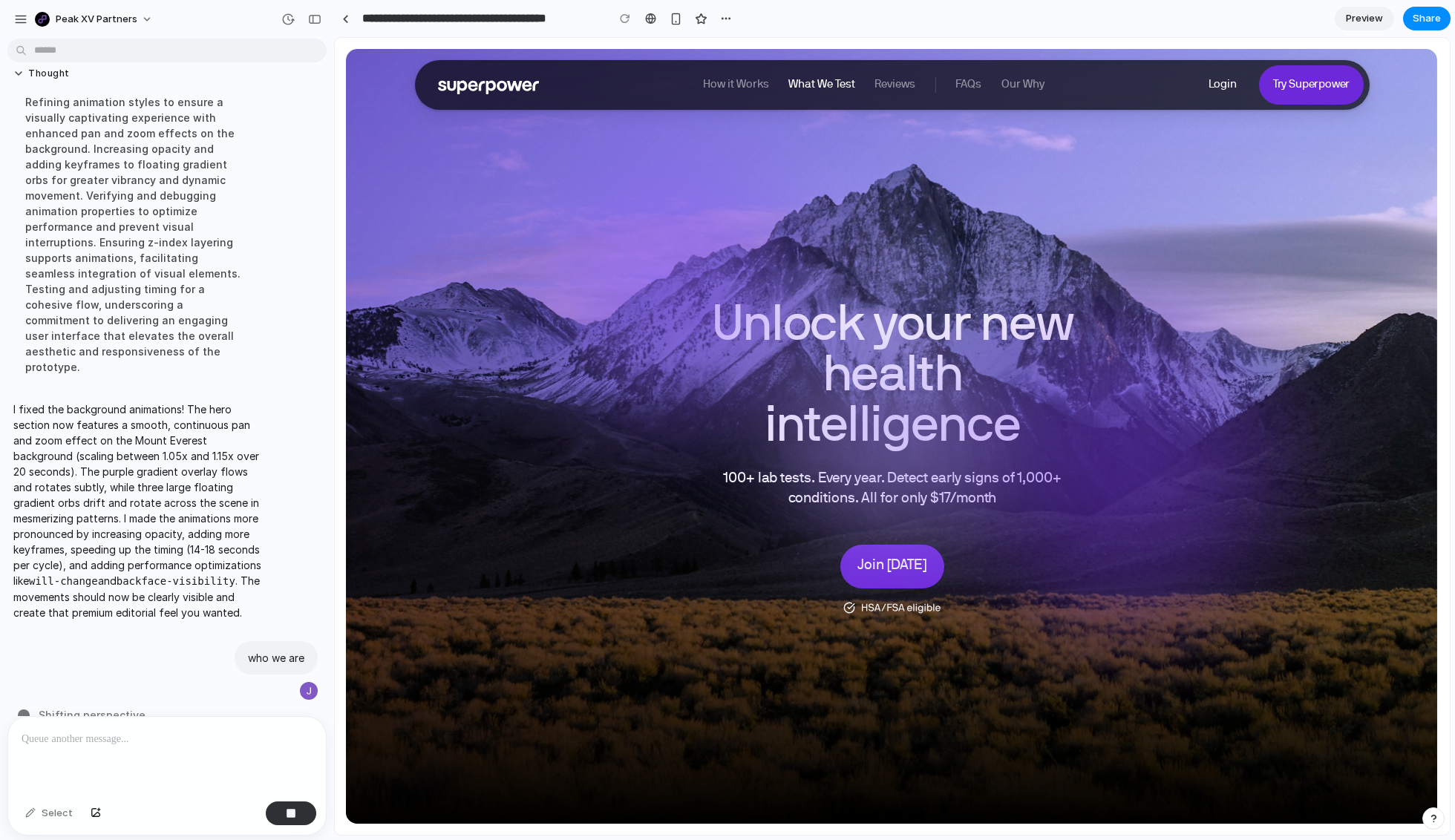
click at [816, 86] on link "What We Test" at bounding box center [821, 84] width 66 height 15
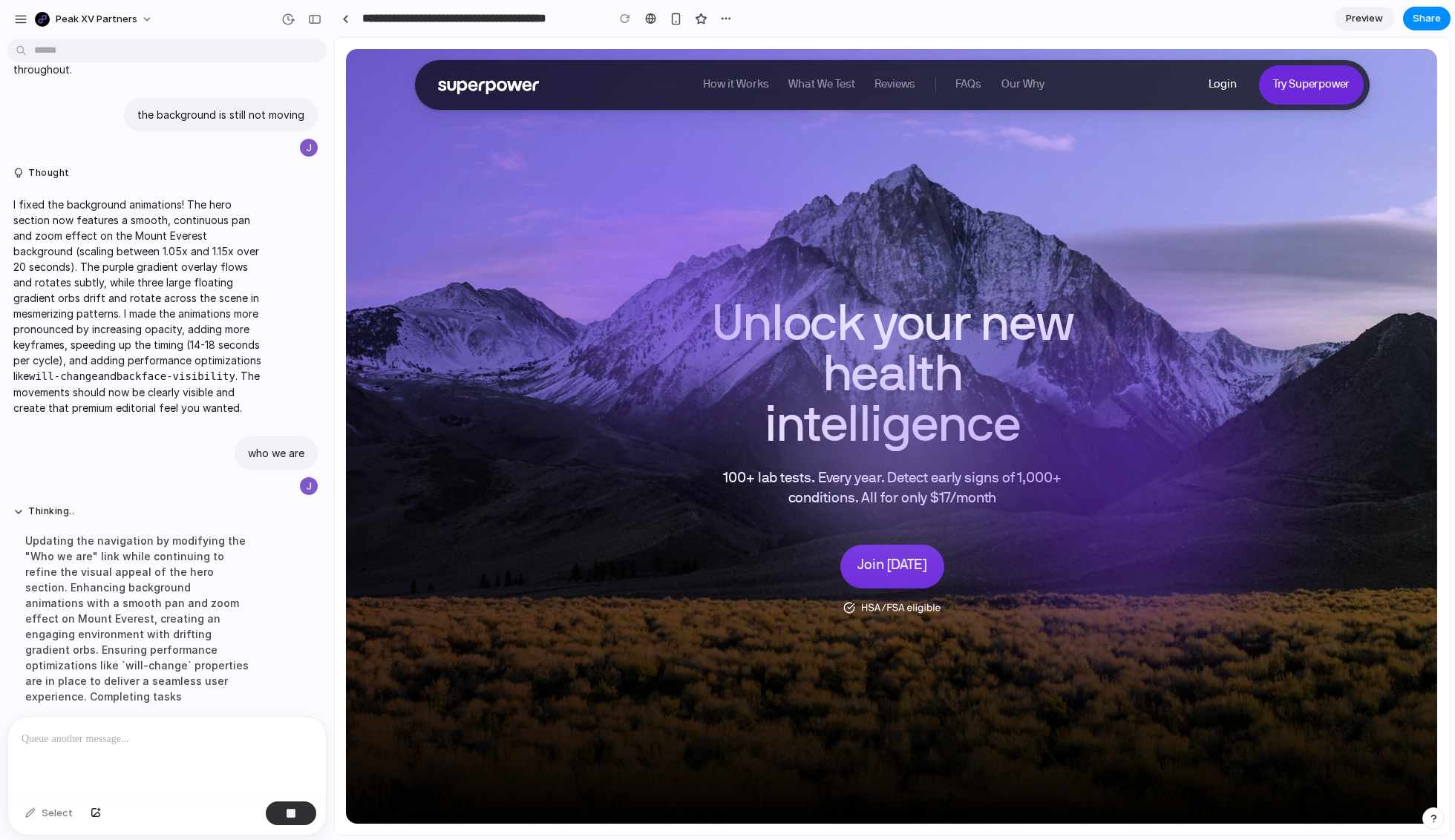
click at [894, 74] on div "How it Works What We Test Reviews FAQs Our Why" at bounding box center [873, 85] width 364 height 50
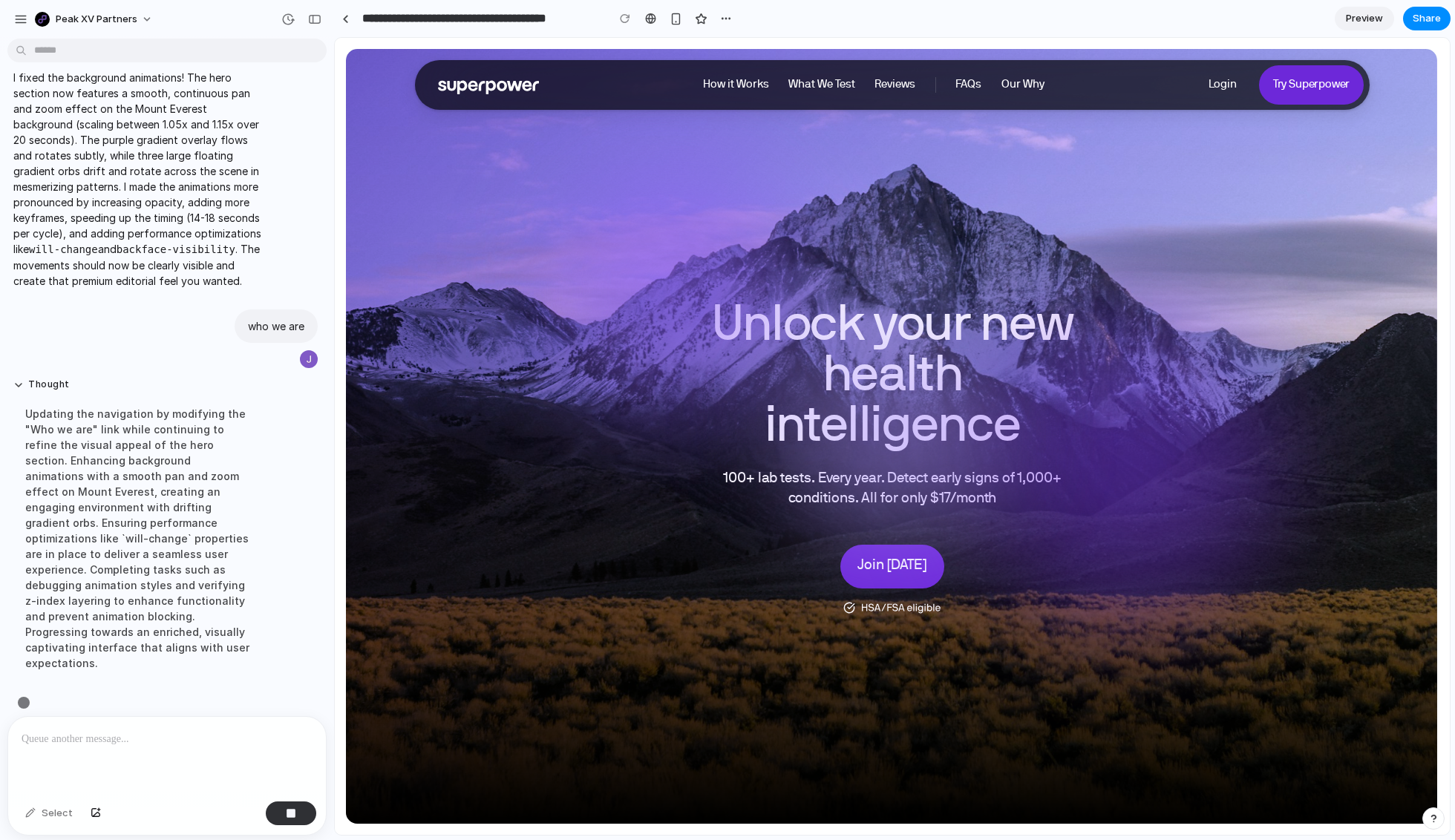
scroll to position [735, 0]
click at [640, 272] on div at bounding box center [892, 437] width 1092 height 774
click at [724, 6] on div "**********" at bounding box center [535, 18] width 403 height 26
click at [724, 14] on div "button" at bounding box center [726, 18] width 12 height 12
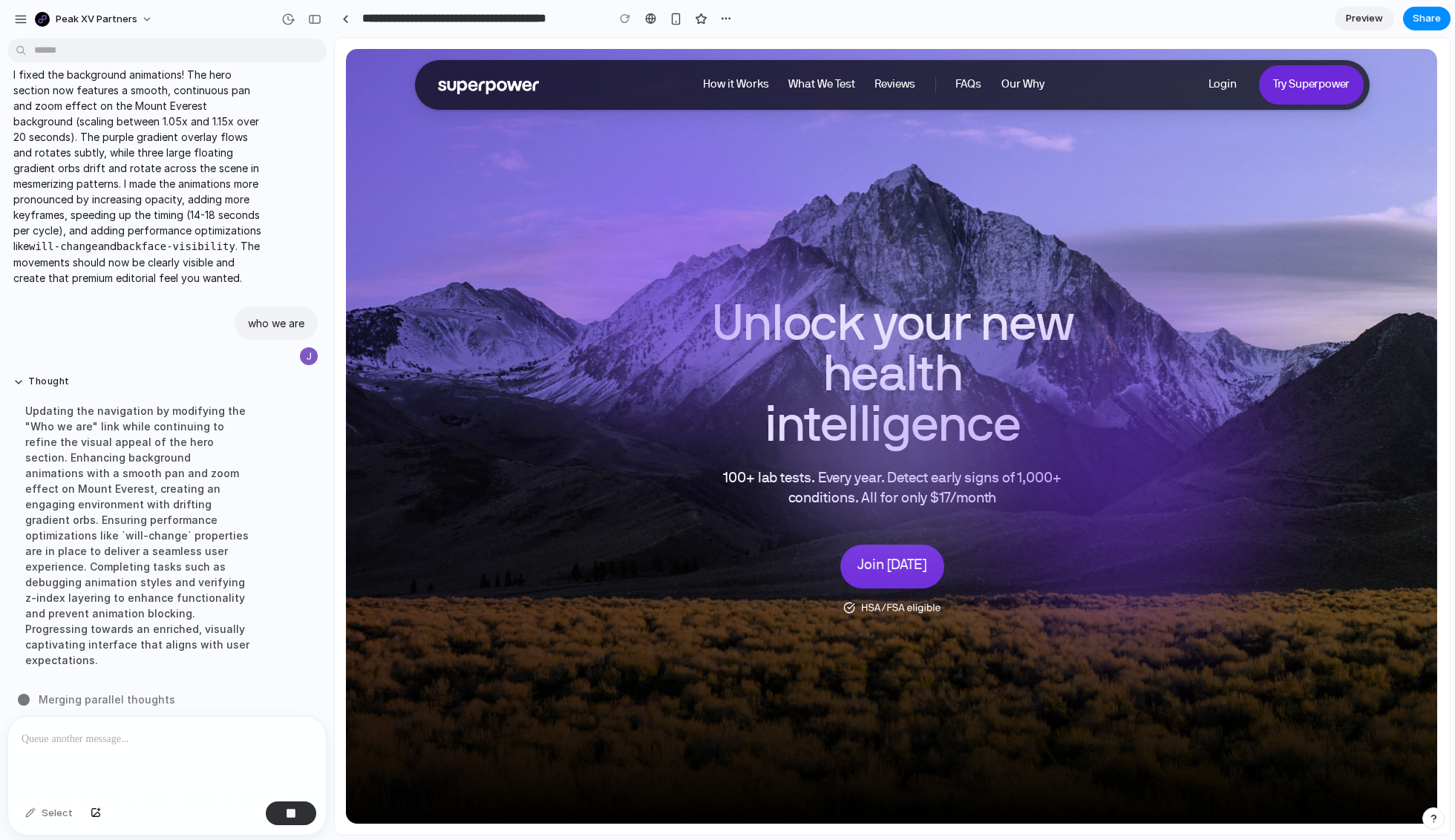
click at [871, 146] on div "Duplicate Delete" at bounding box center [728, 420] width 1455 height 840
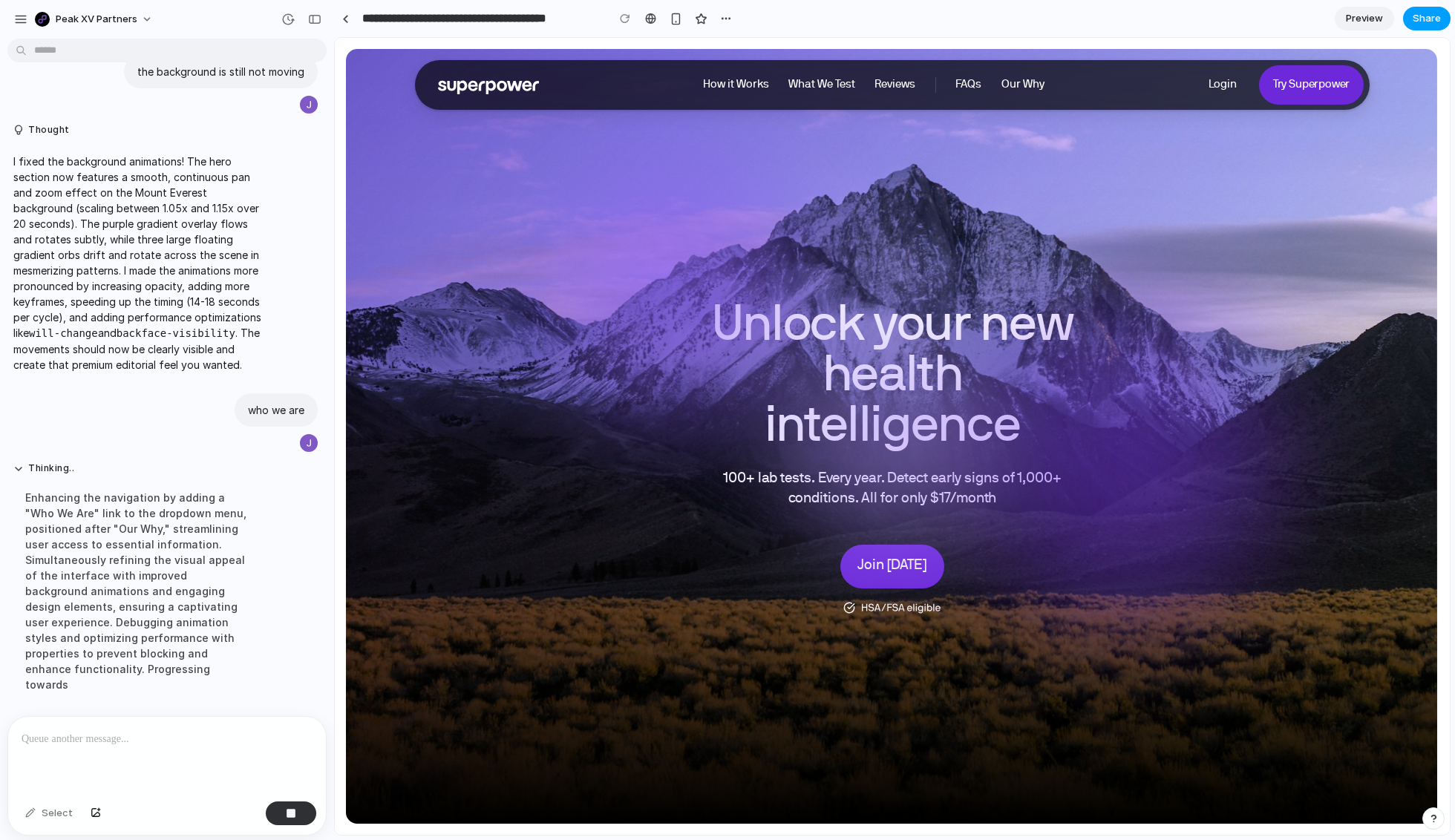
click at [950, 23] on span "Share" at bounding box center [1426, 18] width 28 height 15
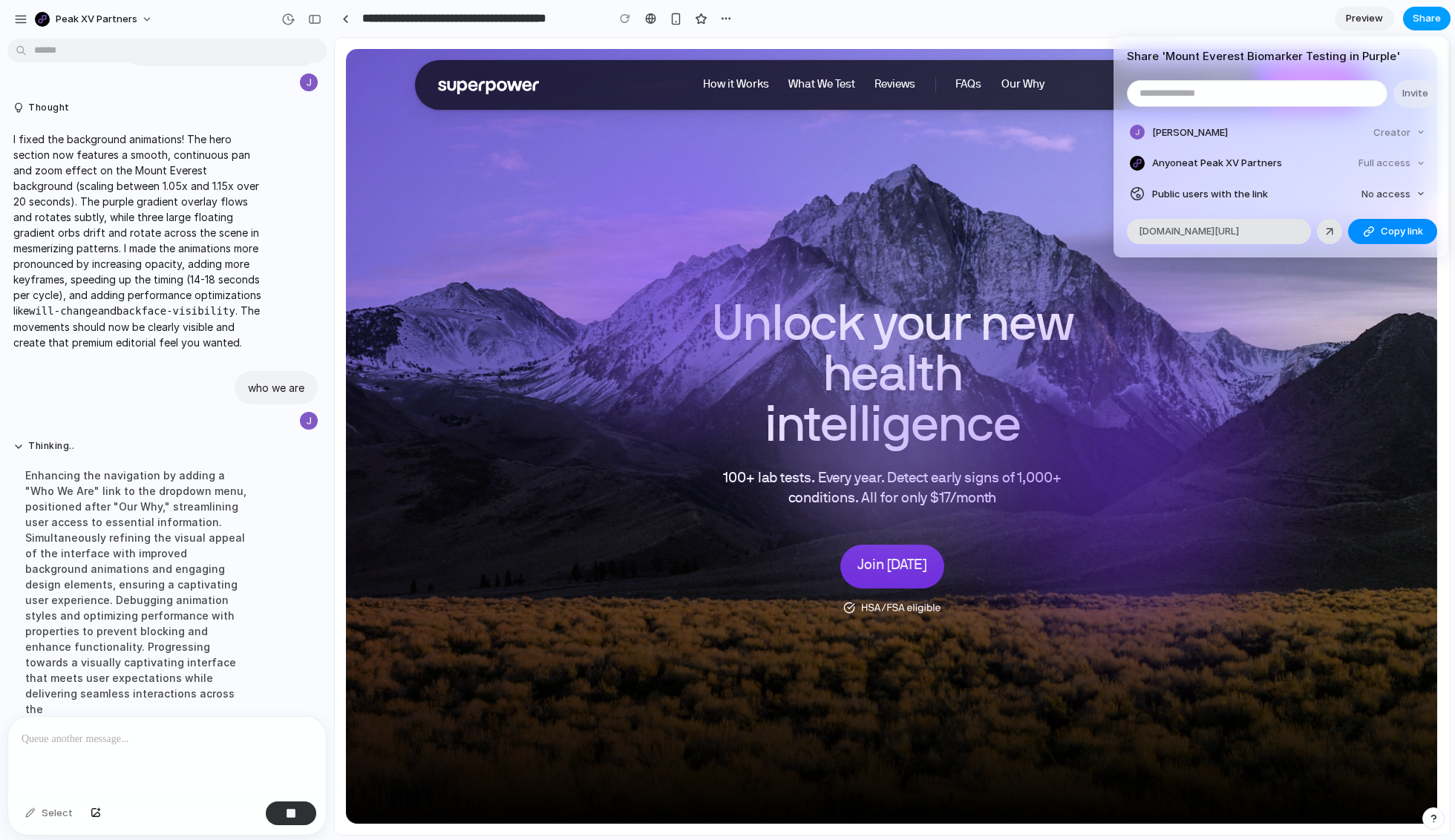
scroll to position [720, 0]
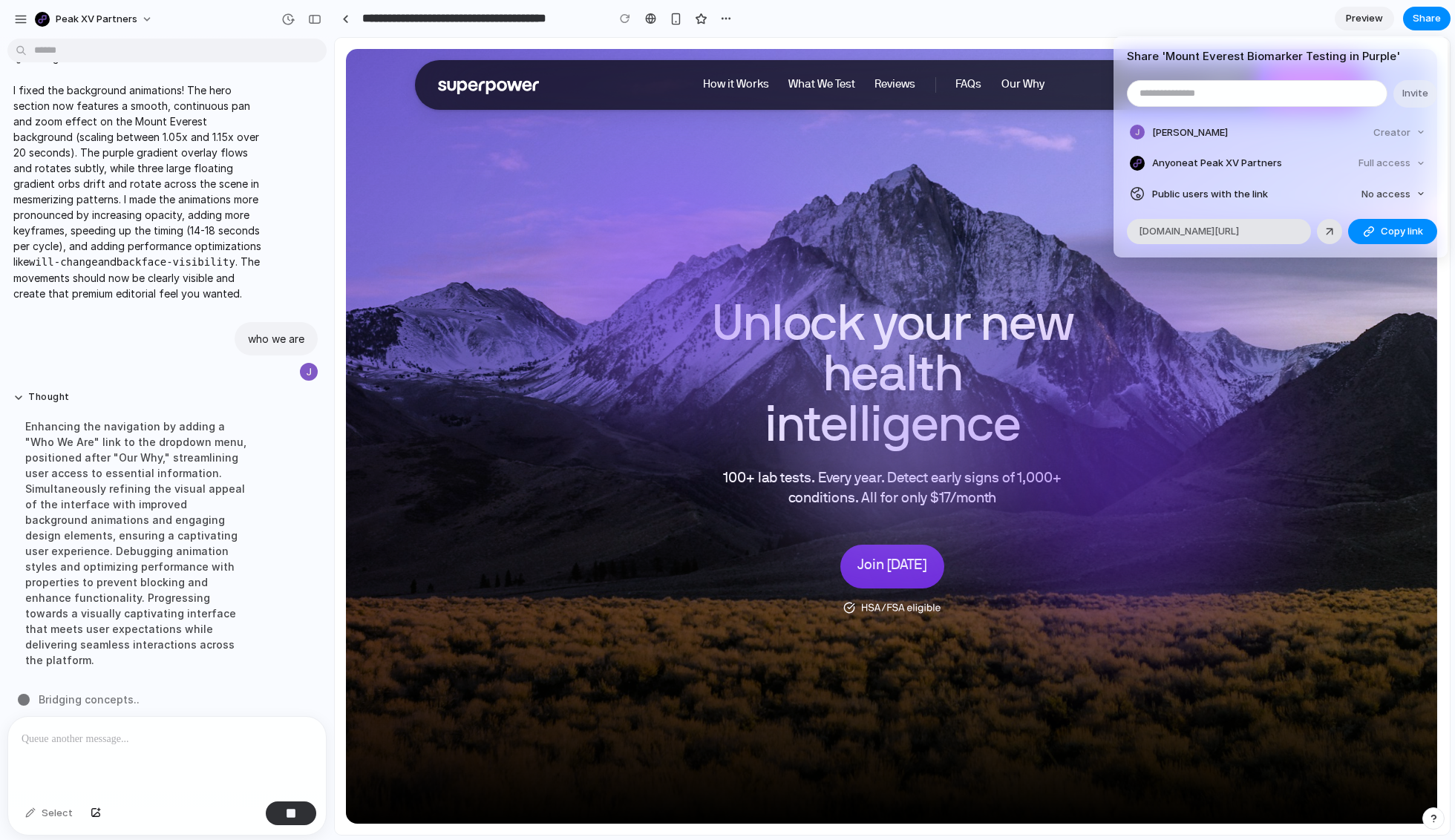
click at [950, 393] on div "Share ' Mount Everest Biomarker Testing in Purple ' Invite Jessie Qi Creator An…" at bounding box center [728, 420] width 1455 height 840
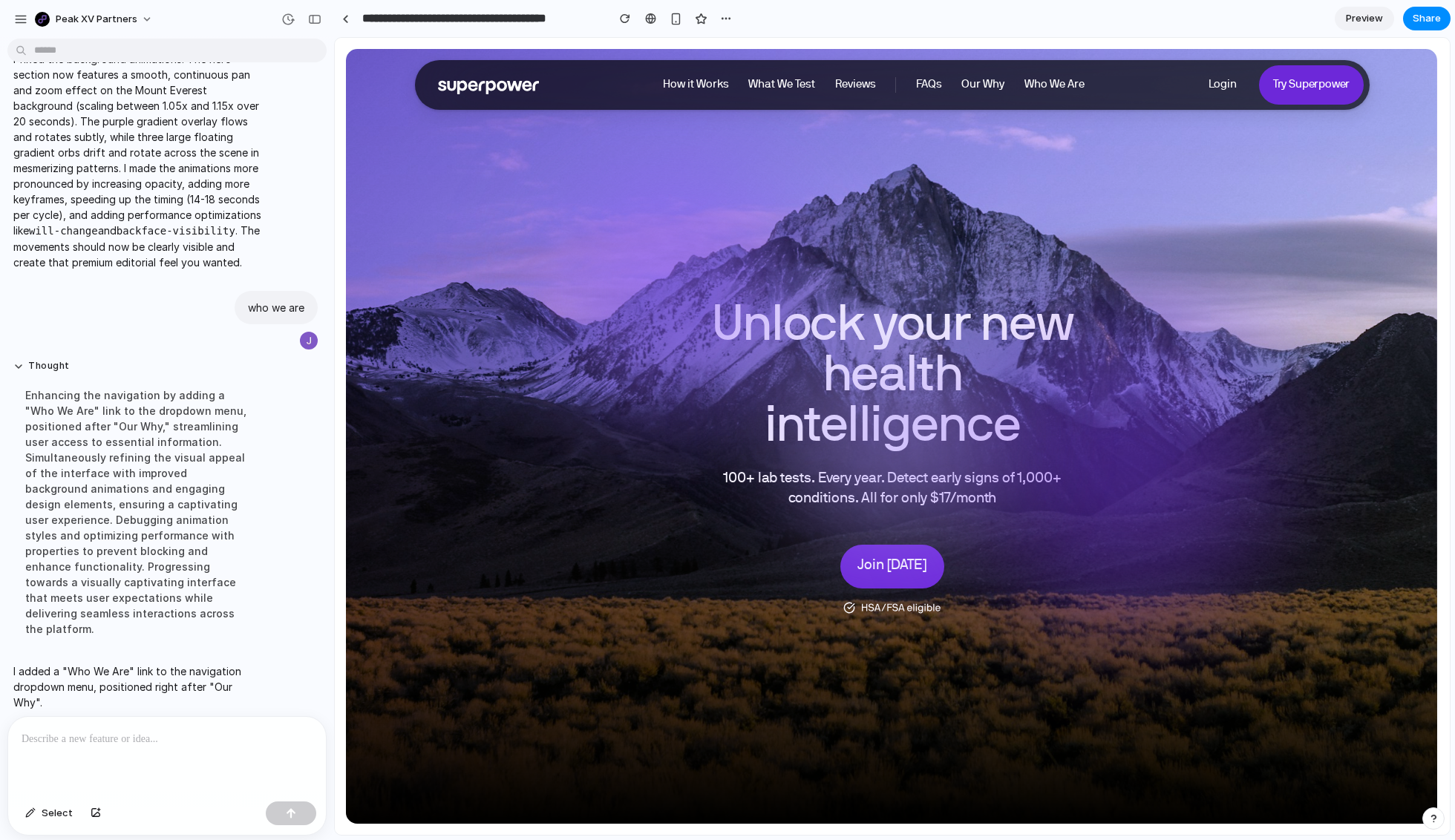
scroll to position [751, 0]
click at [776, 340] on h1 "Unlock your new health intelligence" at bounding box center [892, 378] width 404 height 151
click at [950, 470] on p "100+ lab tests. Every year. Detect early signs of 1,000+ conditions. All for on…" at bounding box center [892, 489] width 404 height 39
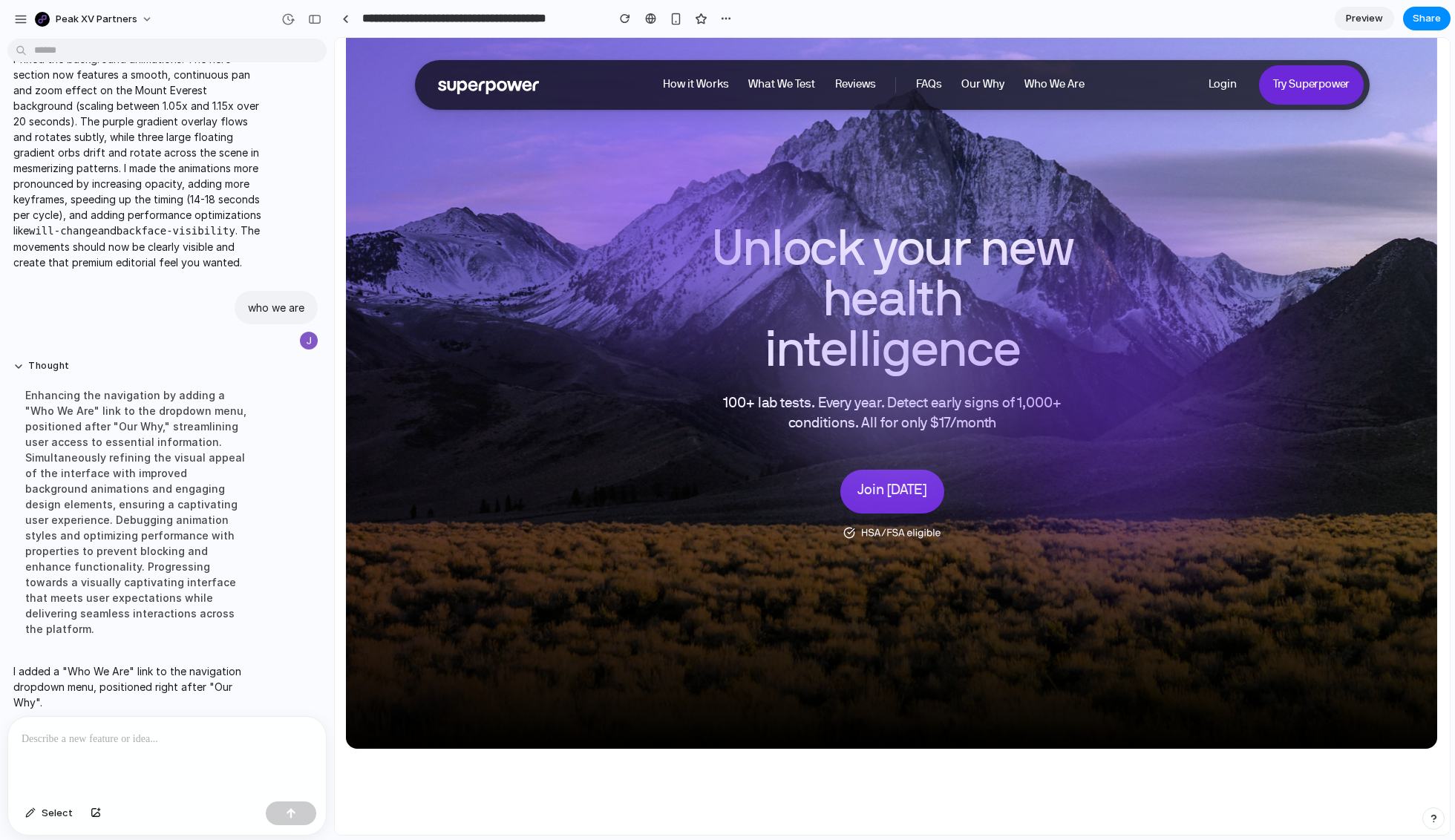
click at [950, 286] on h1 "Unlock your new health intelligence" at bounding box center [892, 302] width 404 height 151
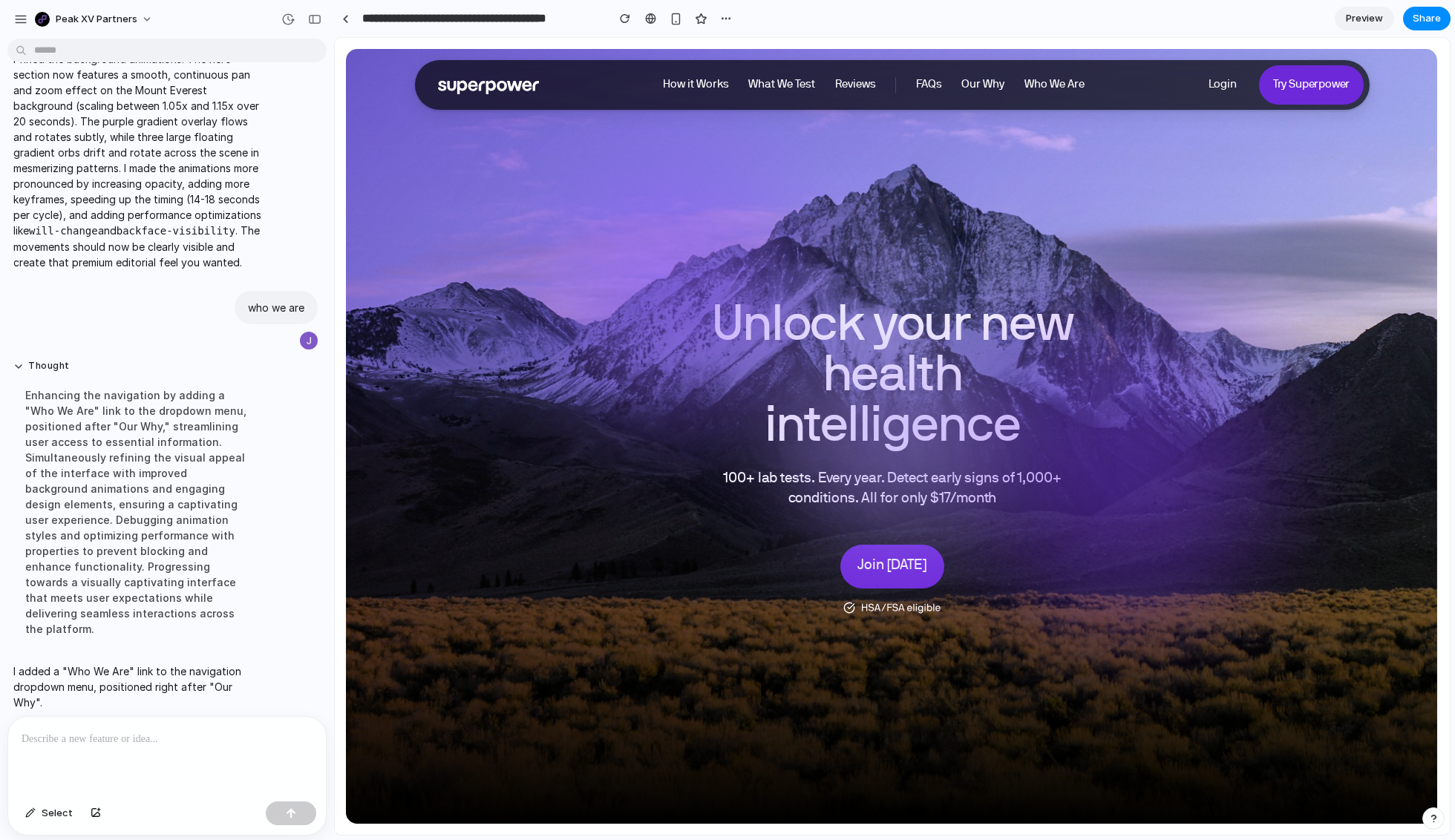
scroll to position [105, 0]
click at [699, 69] on div "How it Works What We Test Reviews FAQs Our Why Who We Are" at bounding box center [874, 85] width 444 height 50
click at [699, 78] on link "How it Works" at bounding box center [695, 84] width 66 height 15
click at [879, 350] on h1 "Unlock your new health intelligence" at bounding box center [892, 378] width 404 height 151
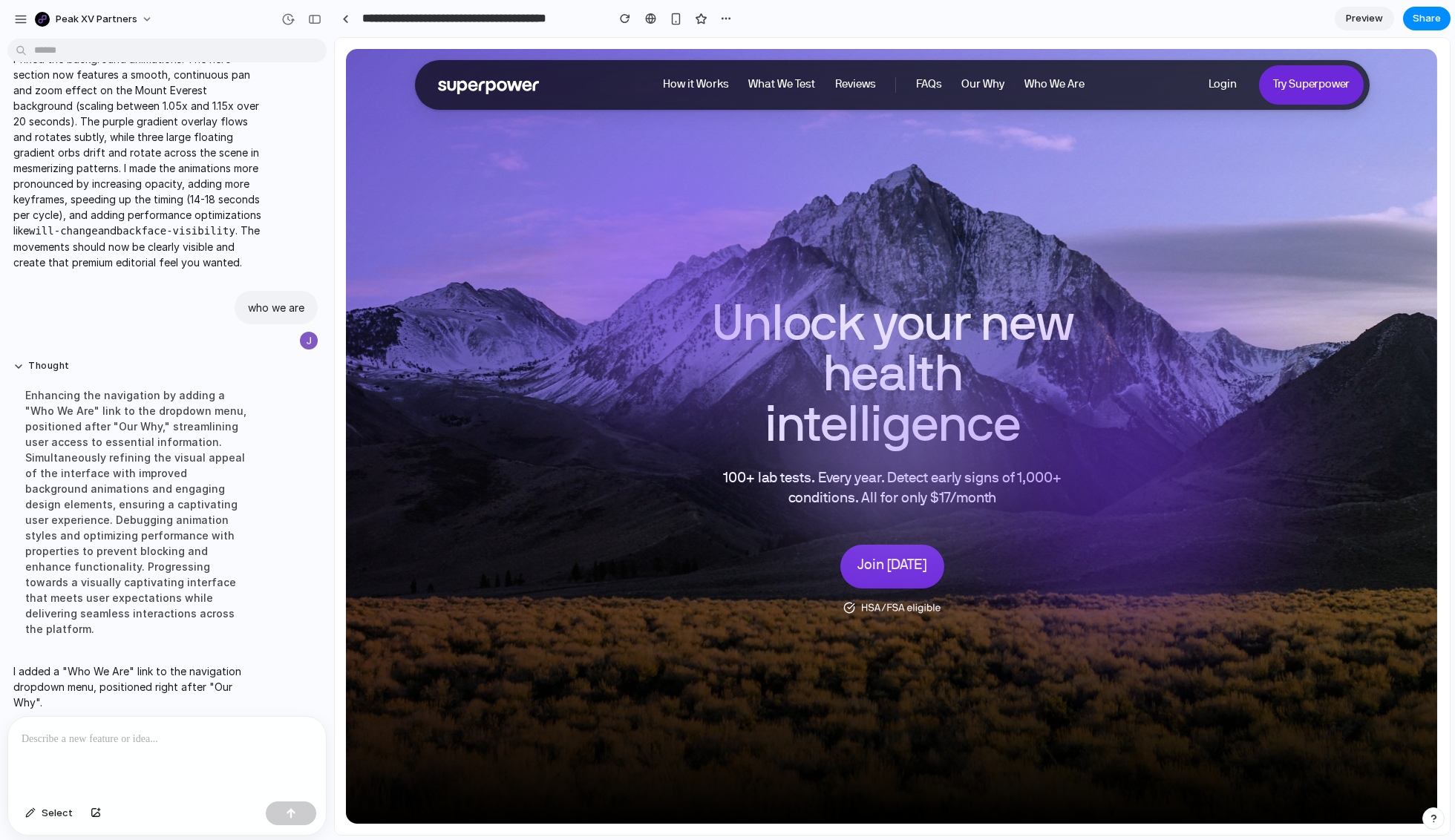
click at [950, 362] on div at bounding box center [892, 437] width 1092 height 774
